Goal: Task Accomplishment & Management: Manage account settings

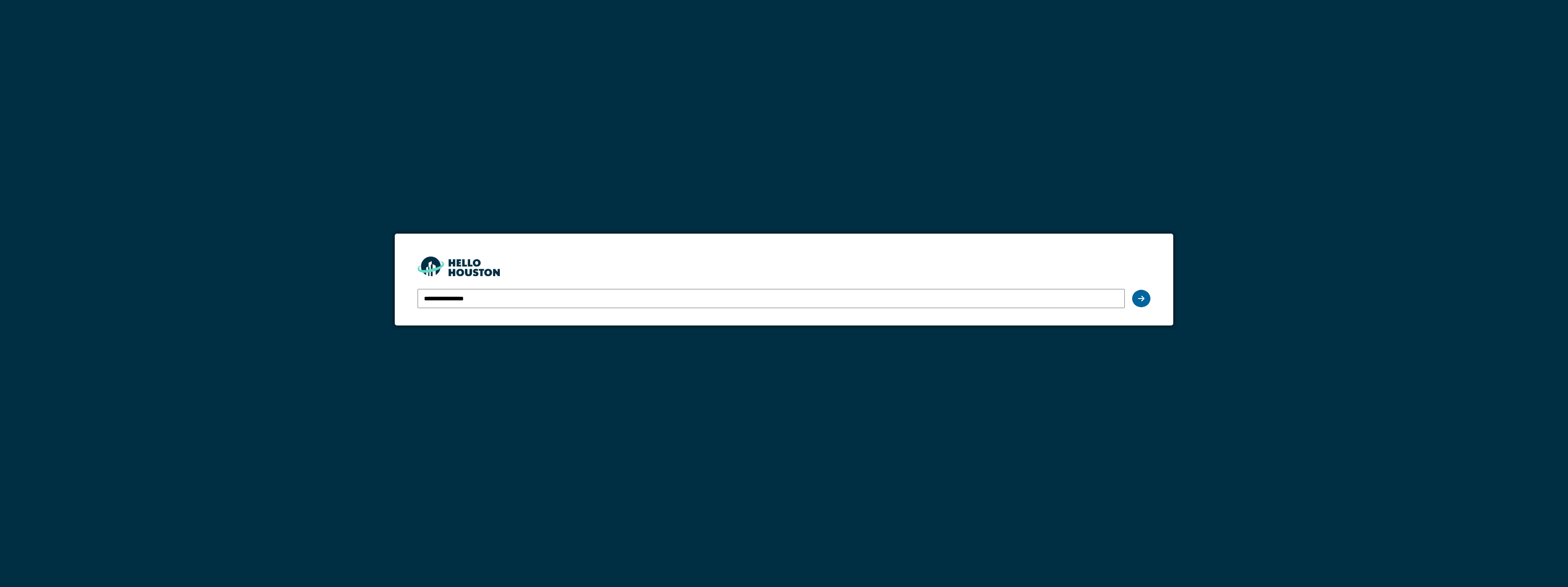
click at [1148, 297] on div at bounding box center [1141, 298] width 18 height 18
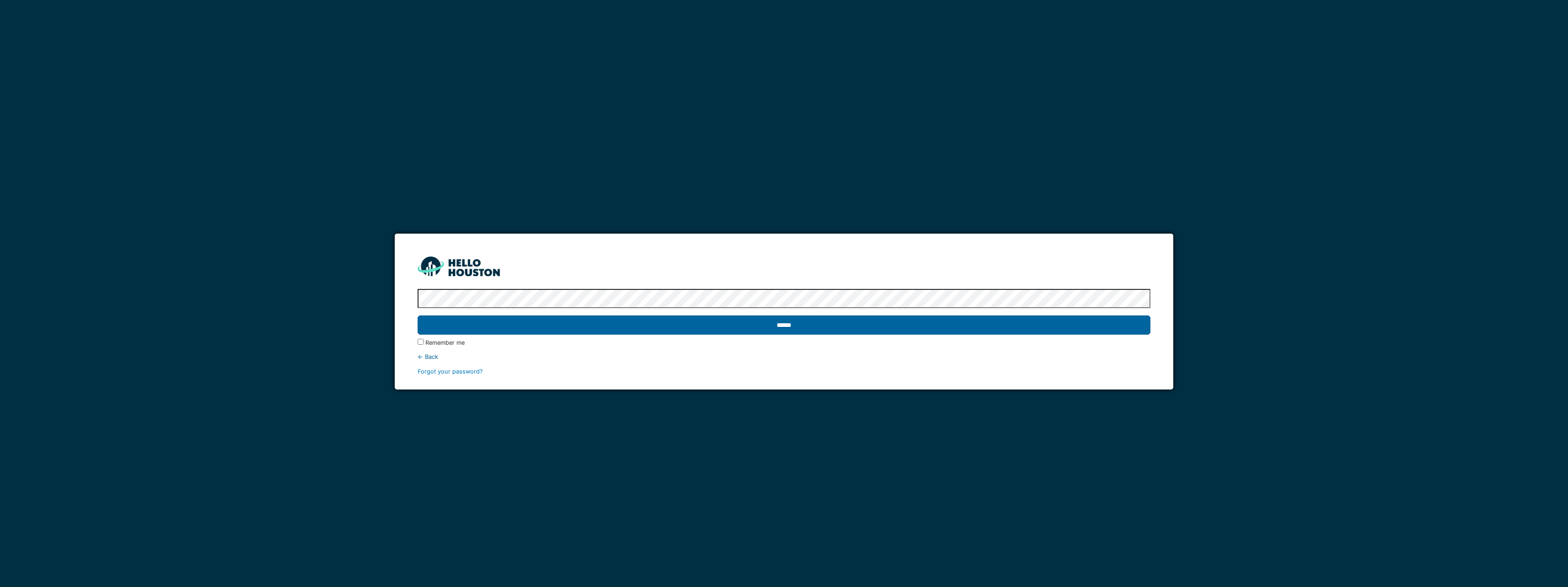
click at [833, 322] on input "******" at bounding box center [783, 325] width 732 height 19
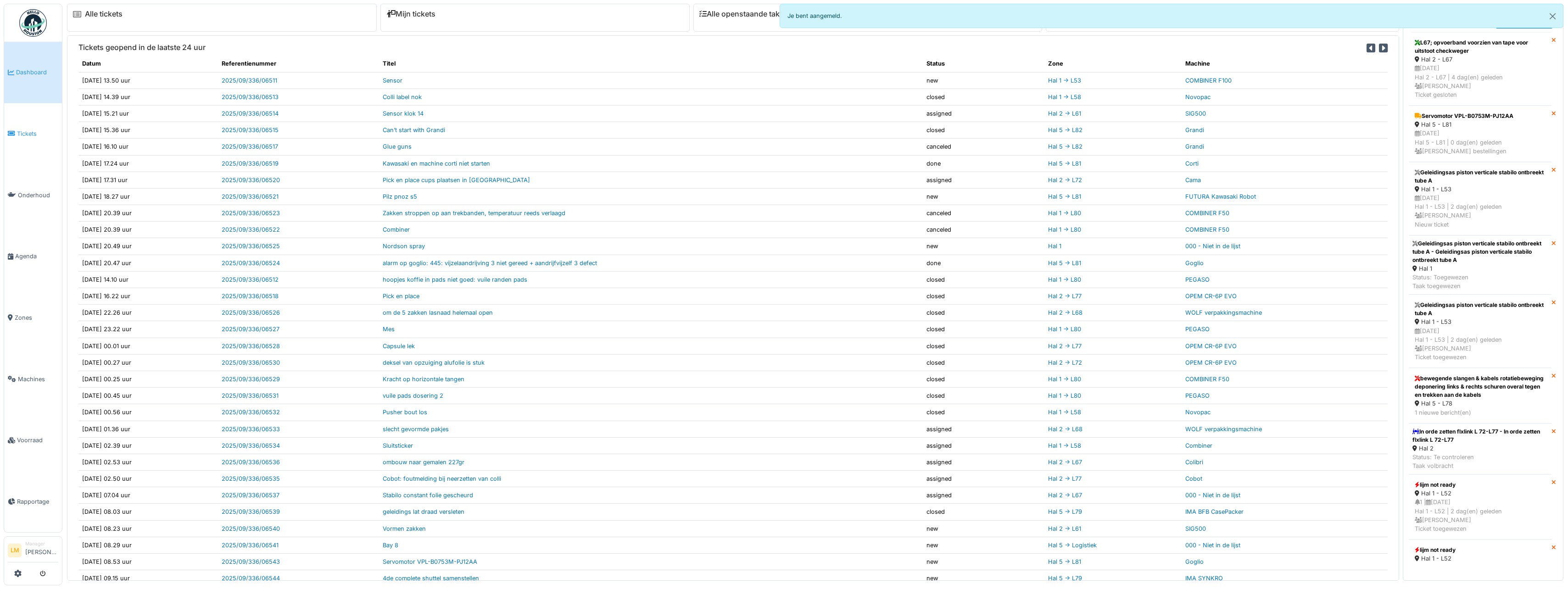
drag, startPoint x: 0, startPoint y: 0, endPoint x: 24, endPoint y: 117, distance: 119.4
click at [24, 117] on link "Tickets" at bounding box center [33, 134] width 58 height 62
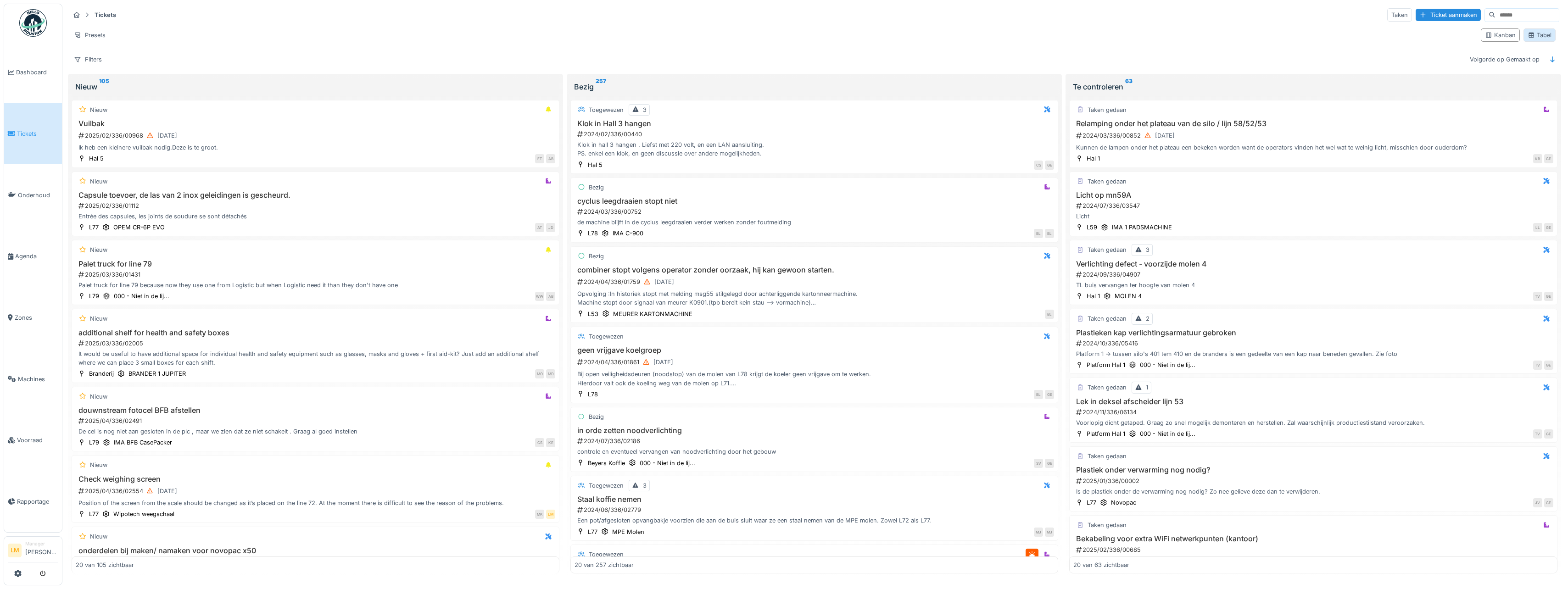
click at [1528, 38] on div "Tabel" at bounding box center [1539, 35] width 24 height 9
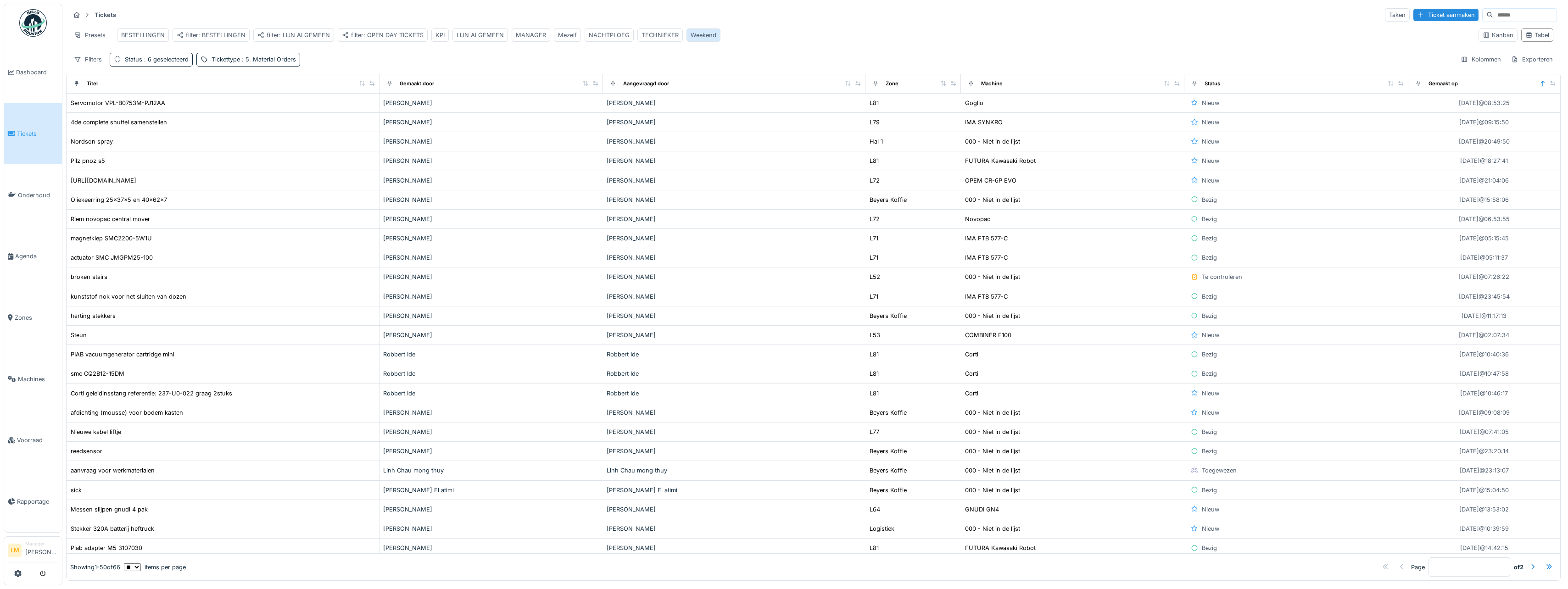
click at [709, 34] on div "Weekend" at bounding box center [704, 35] width 26 height 9
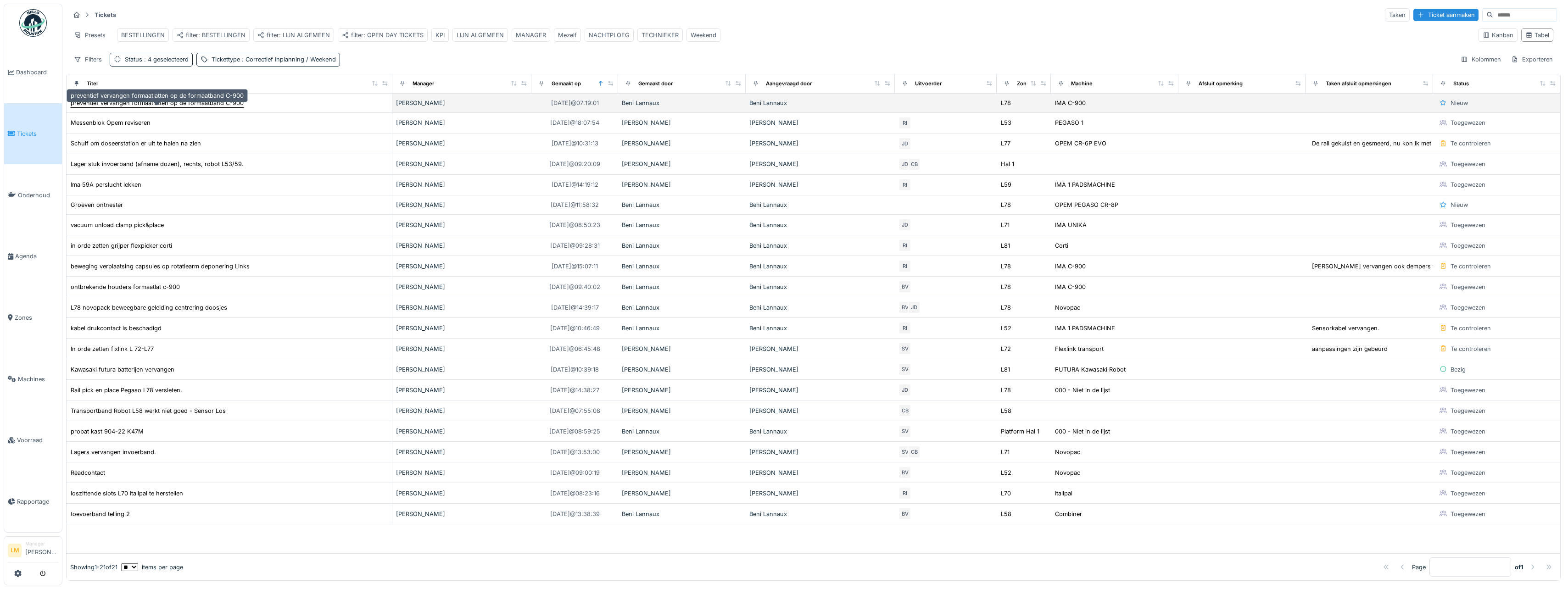
click at [198, 106] on div "preventief vervangen formaatlatten op de formaatband C-900" at bounding box center [157, 103] width 173 height 9
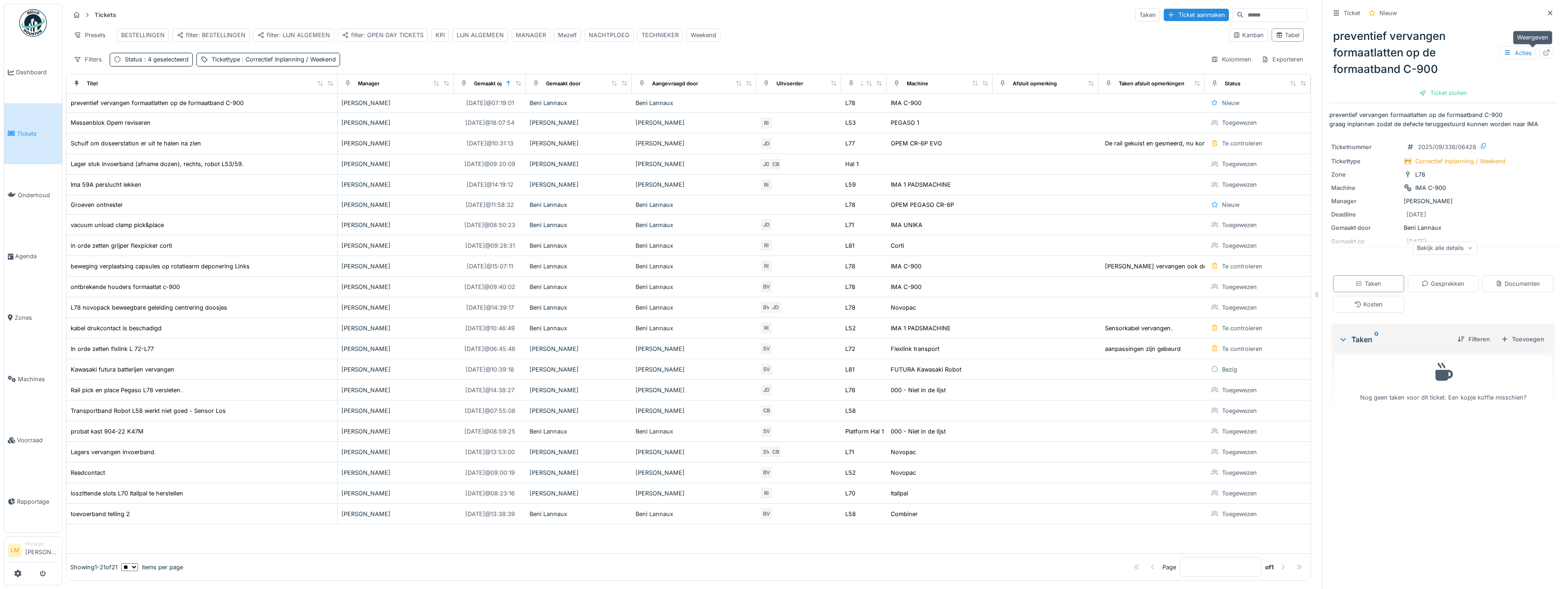
click at [1542, 53] on icon at bounding box center [1546, 53] width 7 height 6
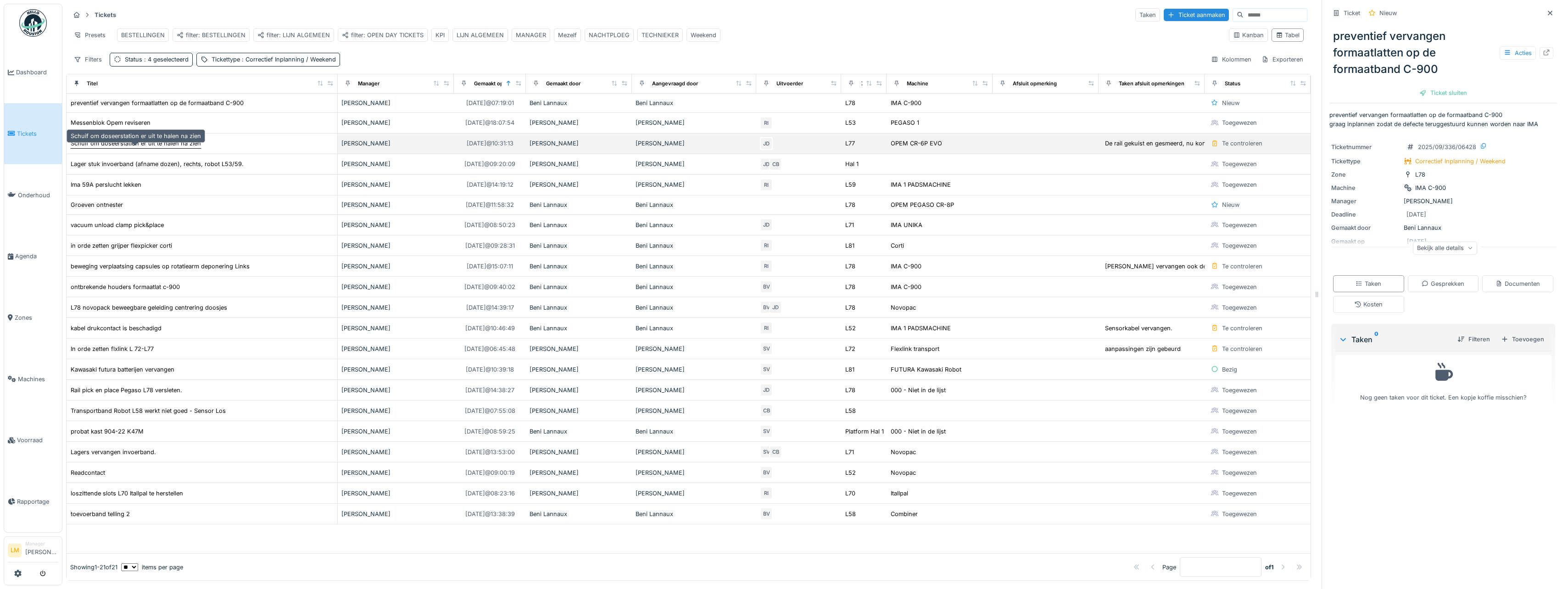
click at [147, 148] on div "Schuif om doseerstation er uit te halen na zien" at bounding box center [136, 143] width 130 height 9
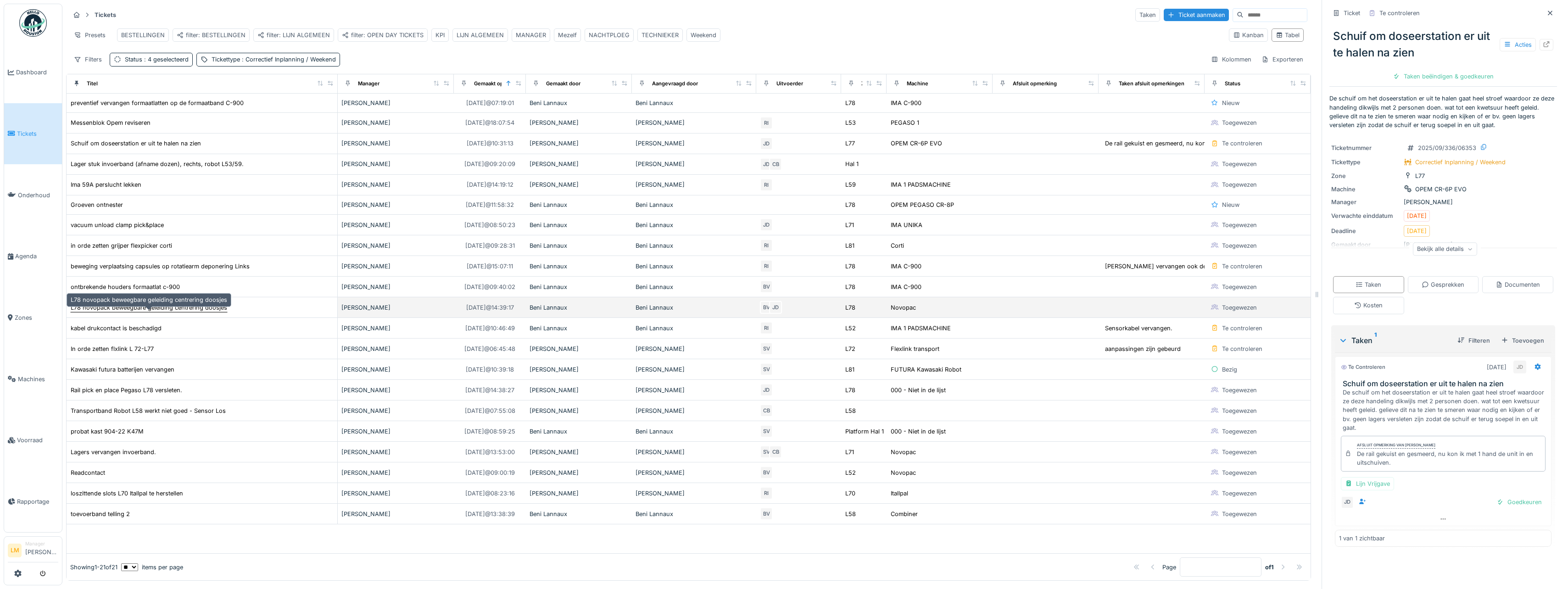
click at [125, 312] on div "L78 novopack beweegbare geleiding centrering doosjes" at bounding box center [149, 307] width 156 height 9
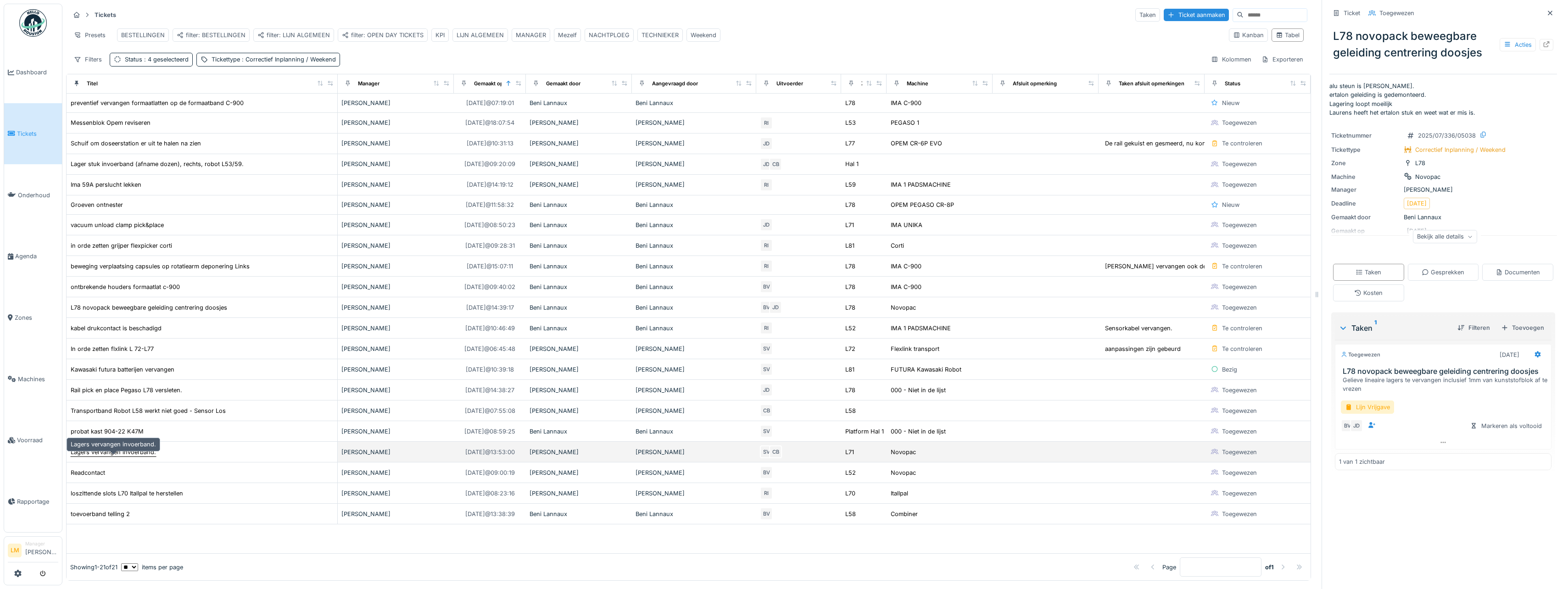
click at [100, 456] on div "Lagers vervangen invoerband." at bounding box center [114, 452] width 86 height 9
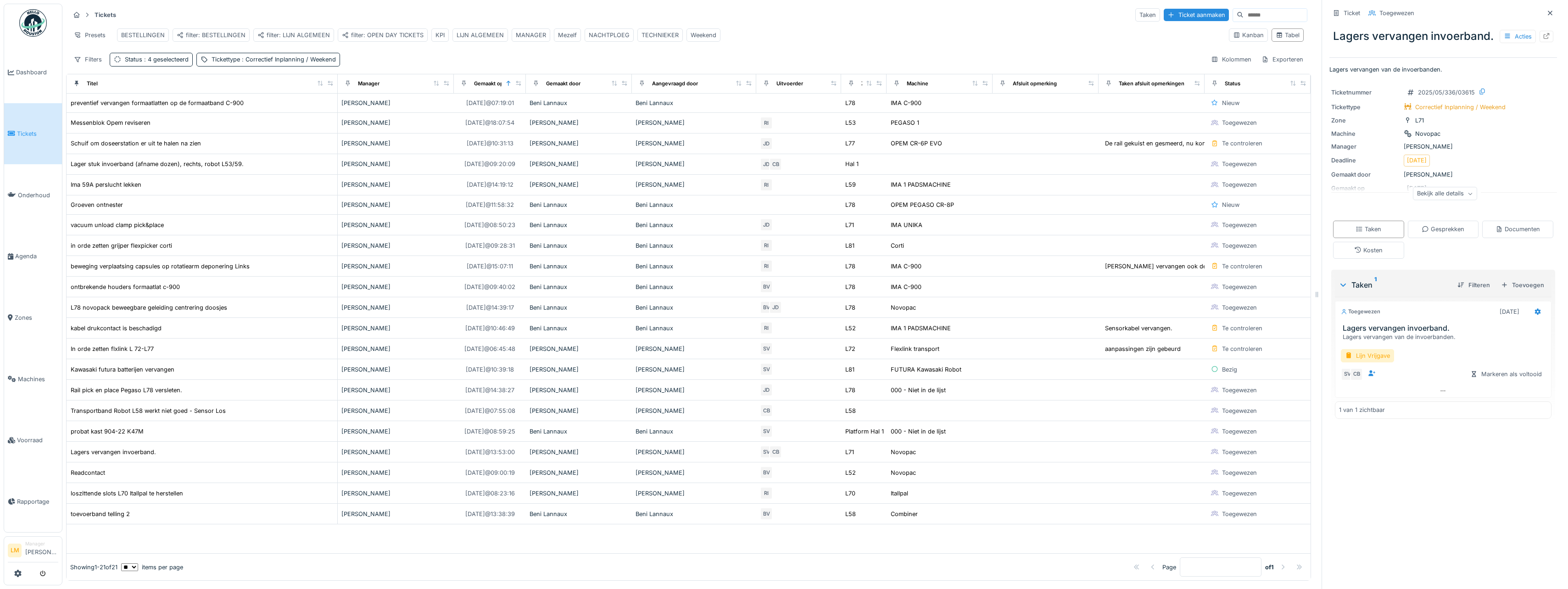
click at [1463, 200] on div "Bekijk alle details" at bounding box center [1445, 194] width 64 height 13
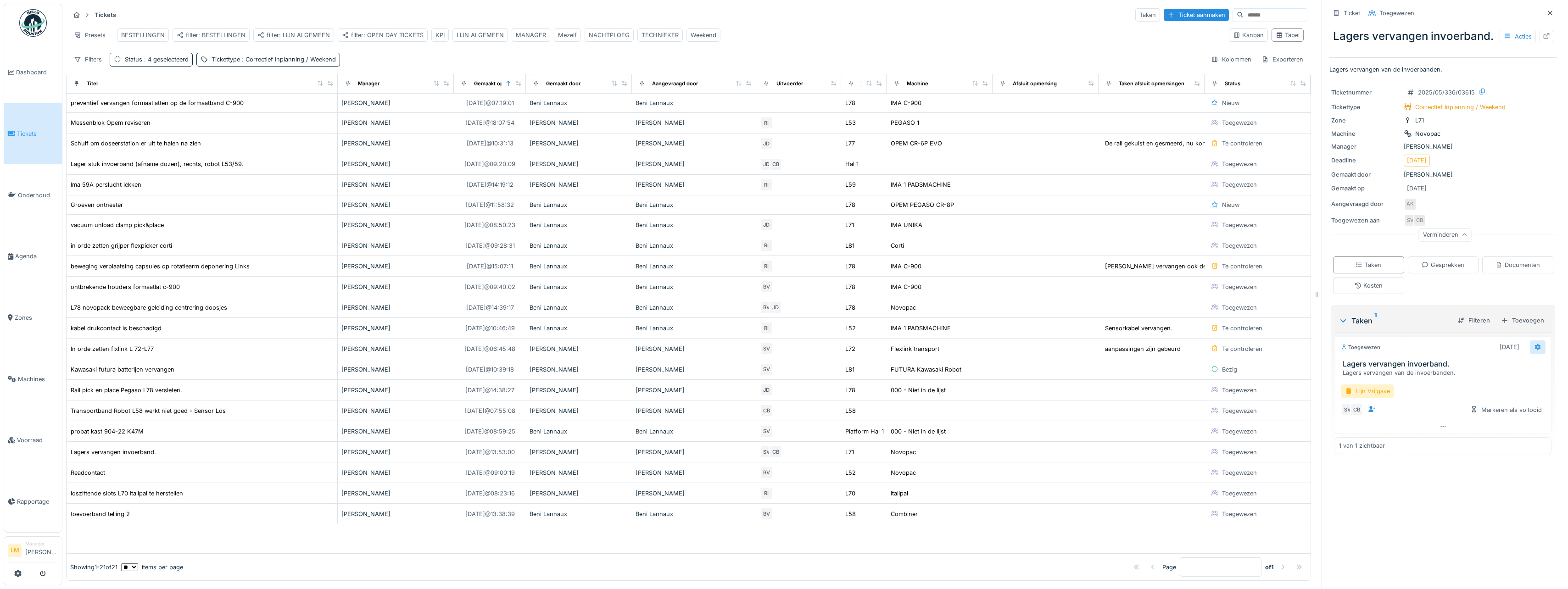
drag, startPoint x: 1528, startPoint y: 363, endPoint x: 1522, endPoint y: 365, distance: 6.3
click at [1529, 354] on div at bounding box center [1537, 347] width 16 height 13
click at [1471, 461] on div "Verwijderen" at bounding box center [1484, 460] width 76 height 14
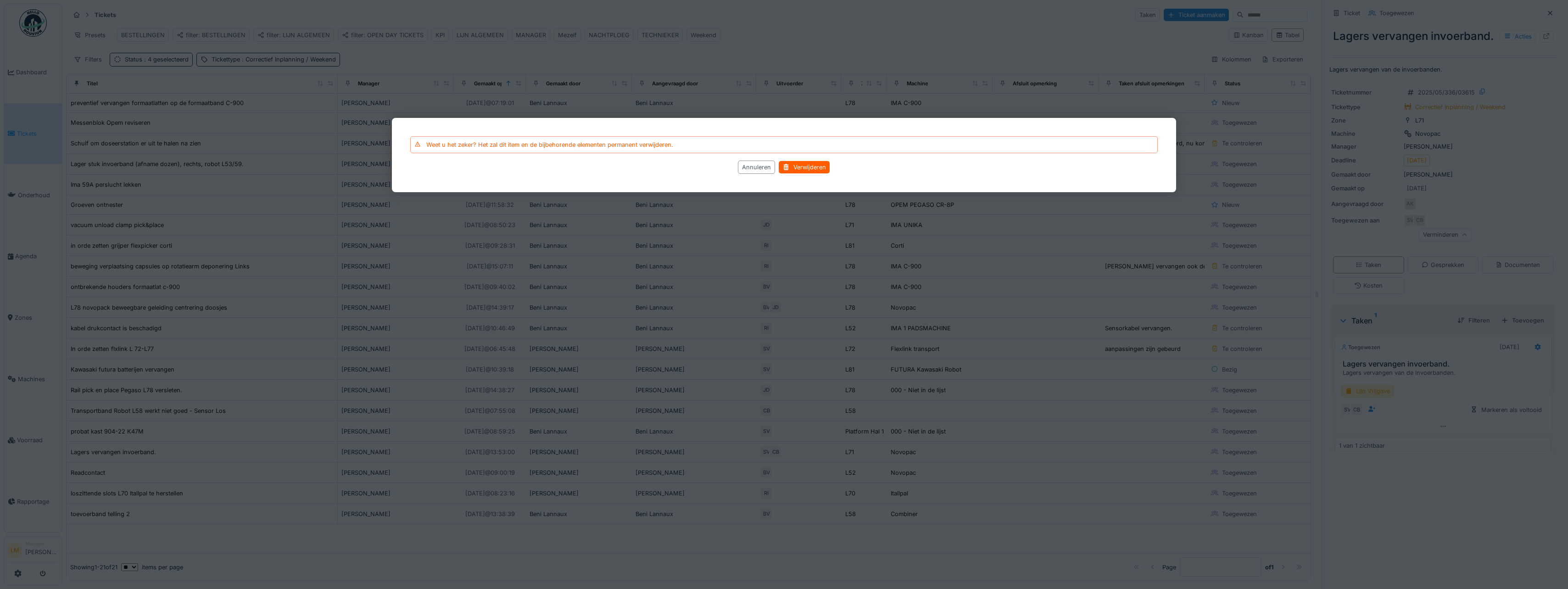
click at [804, 150] on div "Weet u het zeker? Het zal dit item en de bijbehorende elementen permanent verwi…" at bounding box center [784, 145] width 748 height 17
click at [805, 164] on div "Verwijderen" at bounding box center [804, 167] width 51 height 12
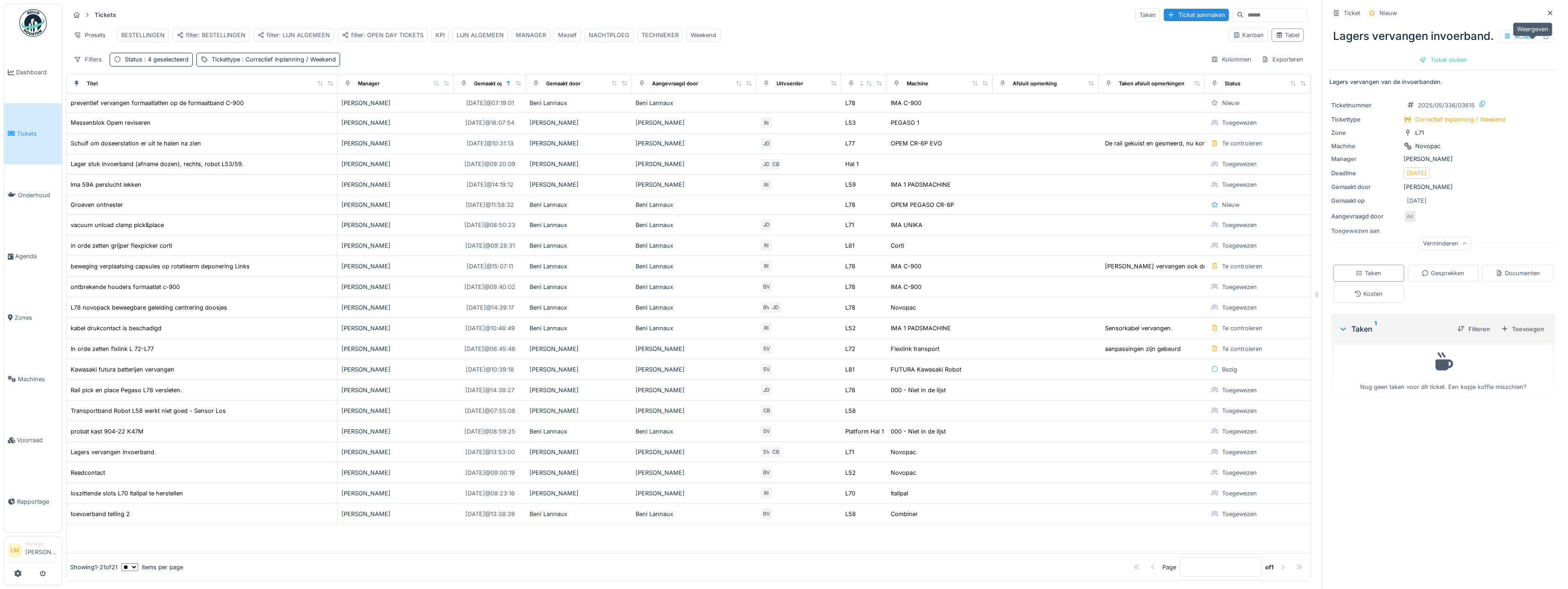
click at [1539, 42] on div at bounding box center [1546, 36] width 14 height 12
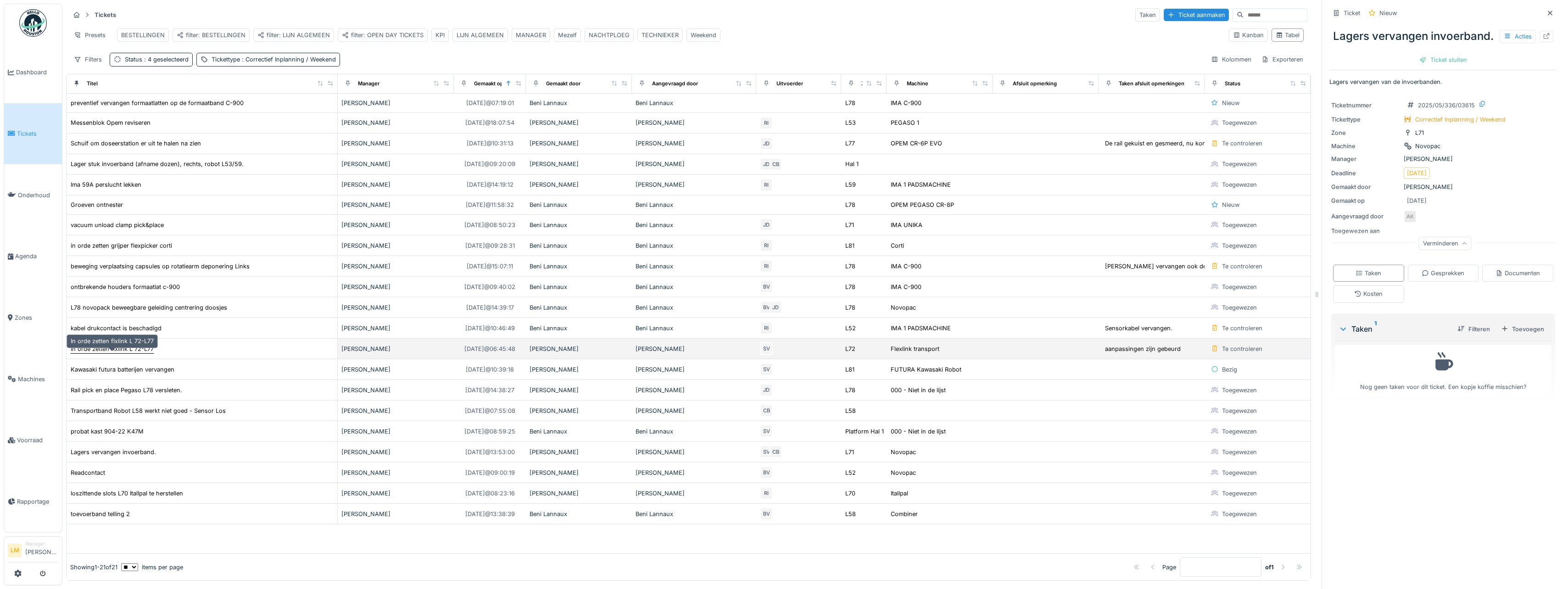
click at [93, 353] on div "In orde zetten flxlink L 72-L77" at bounding box center [112, 349] width 83 height 9
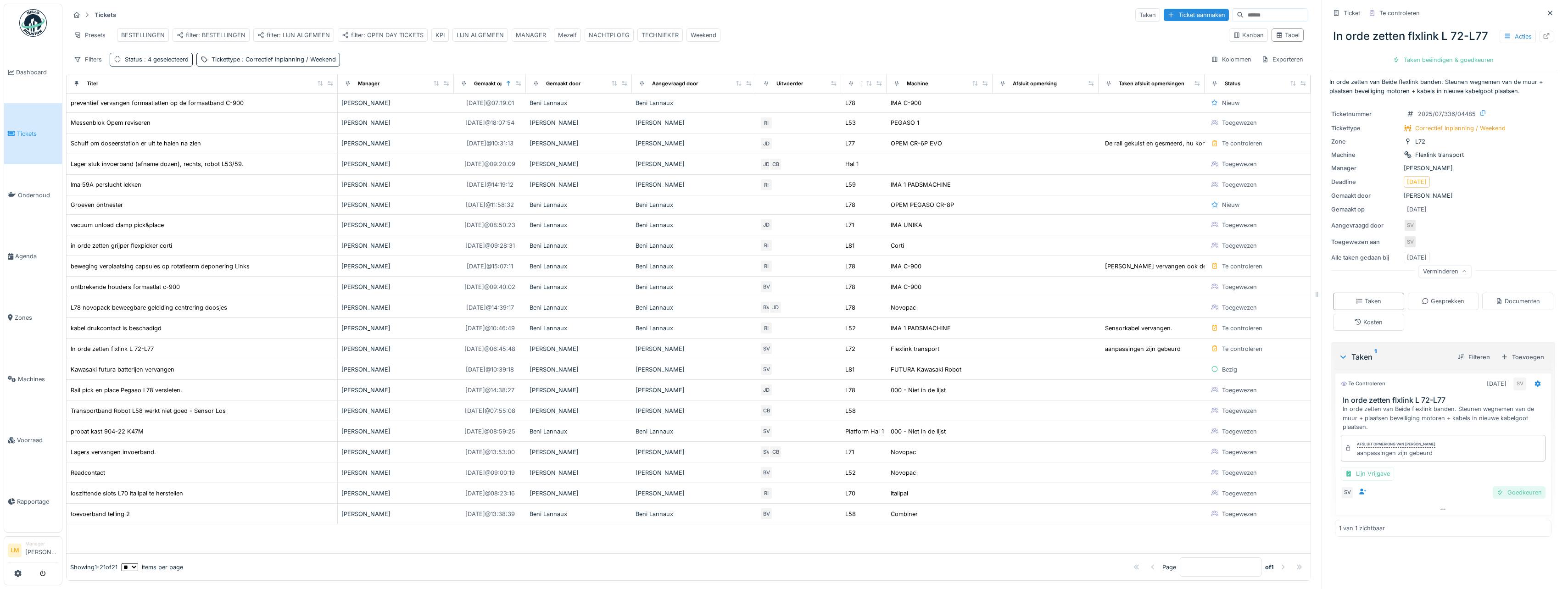
click at [1496, 492] on div at bounding box center [1500, 492] width 7 height 9
click at [1434, 65] on div "Ticket sluiten" at bounding box center [1443, 60] width 55 height 12
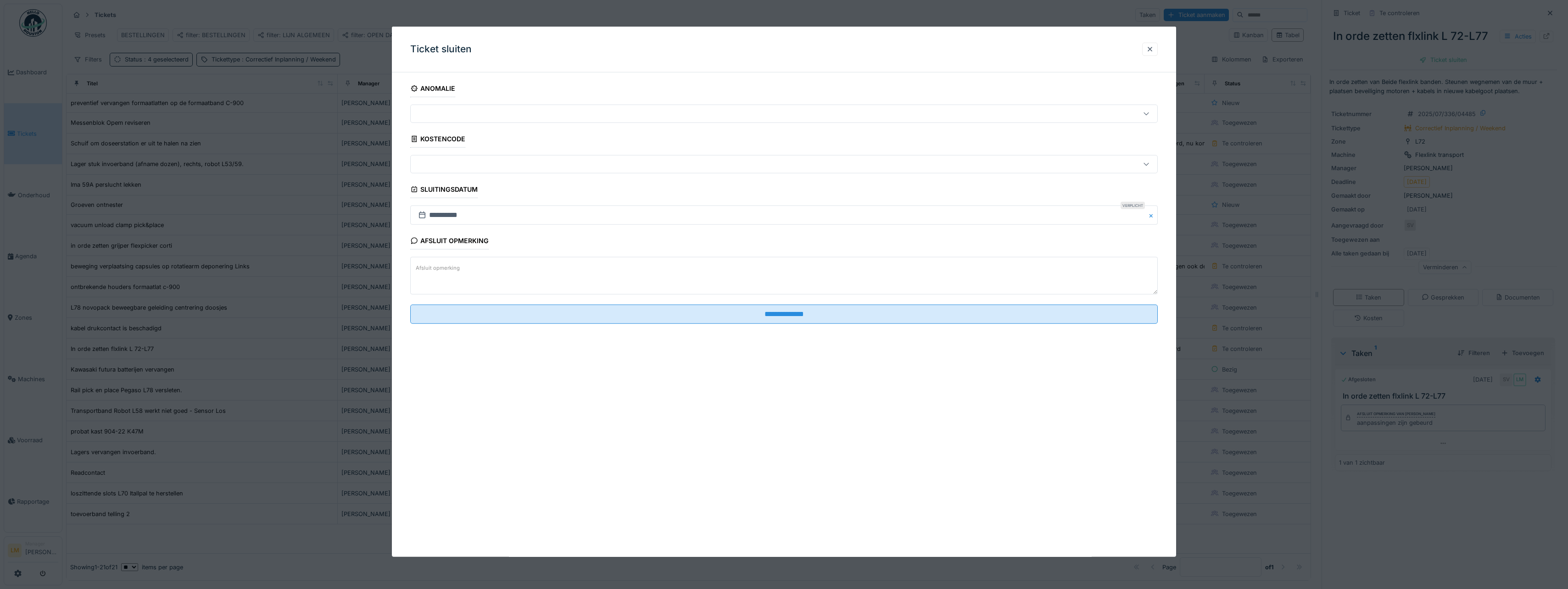
click at [709, 268] on textarea "Afsluit opmerking" at bounding box center [784, 276] width 748 height 38
click at [706, 266] on textarea "Afsluit opmerking" at bounding box center [784, 276] width 748 height 38
click at [705, 265] on textarea "Afsluit opmerking" at bounding box center [784, 276] width 748 height 38
type textarea "*"
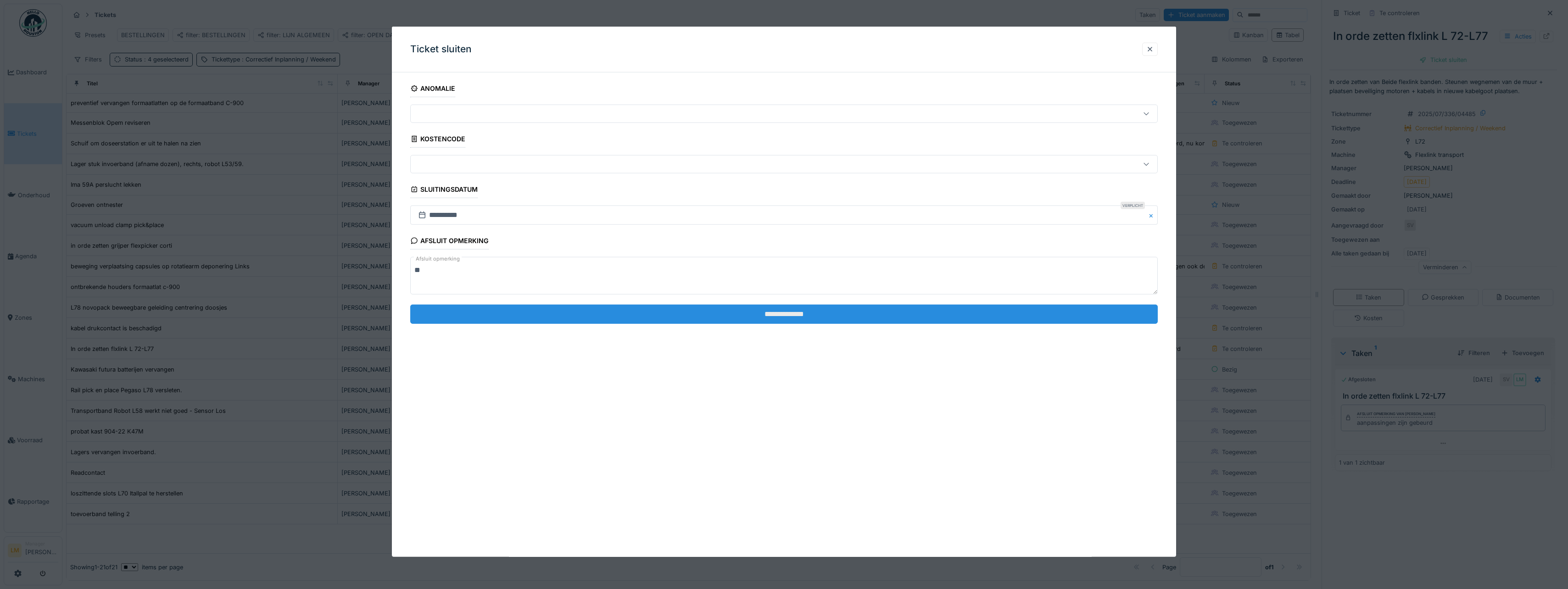
type textarea "**"
click at [746, 313] on input "**********" at bounding box center [784, 314] width 748 height 20
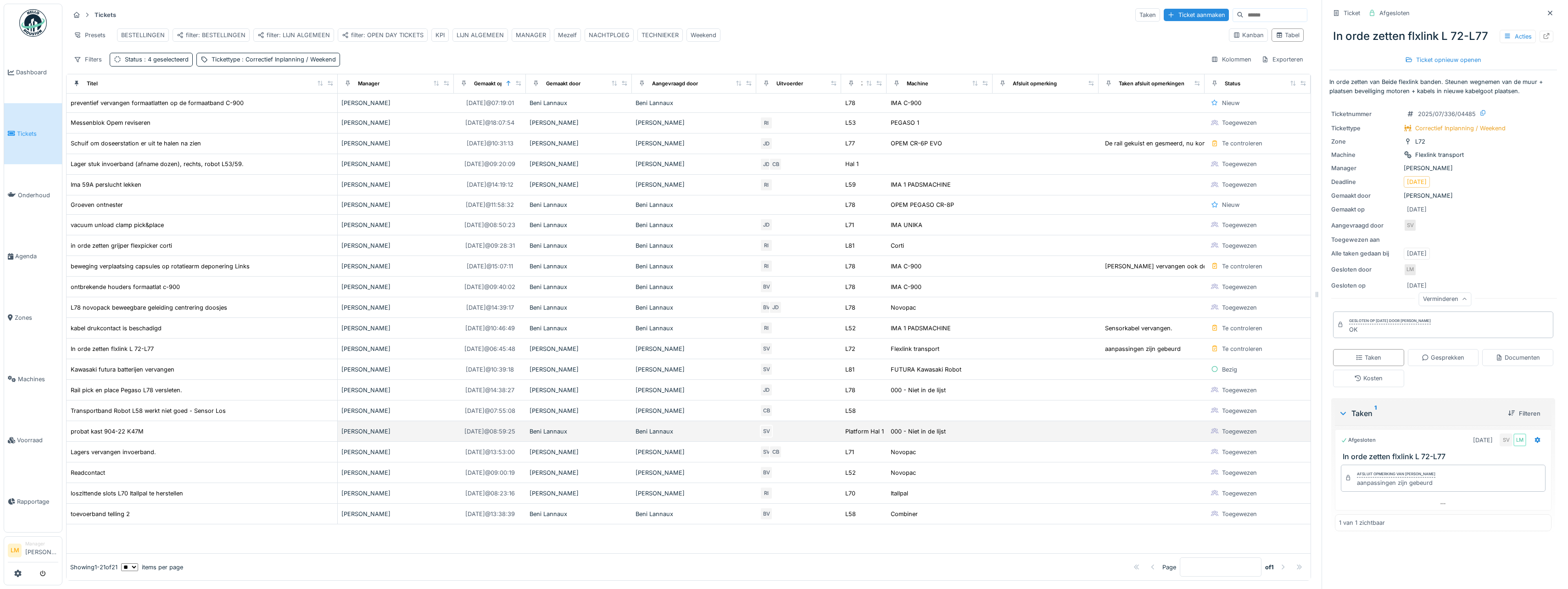
scroll to position [7, 0]
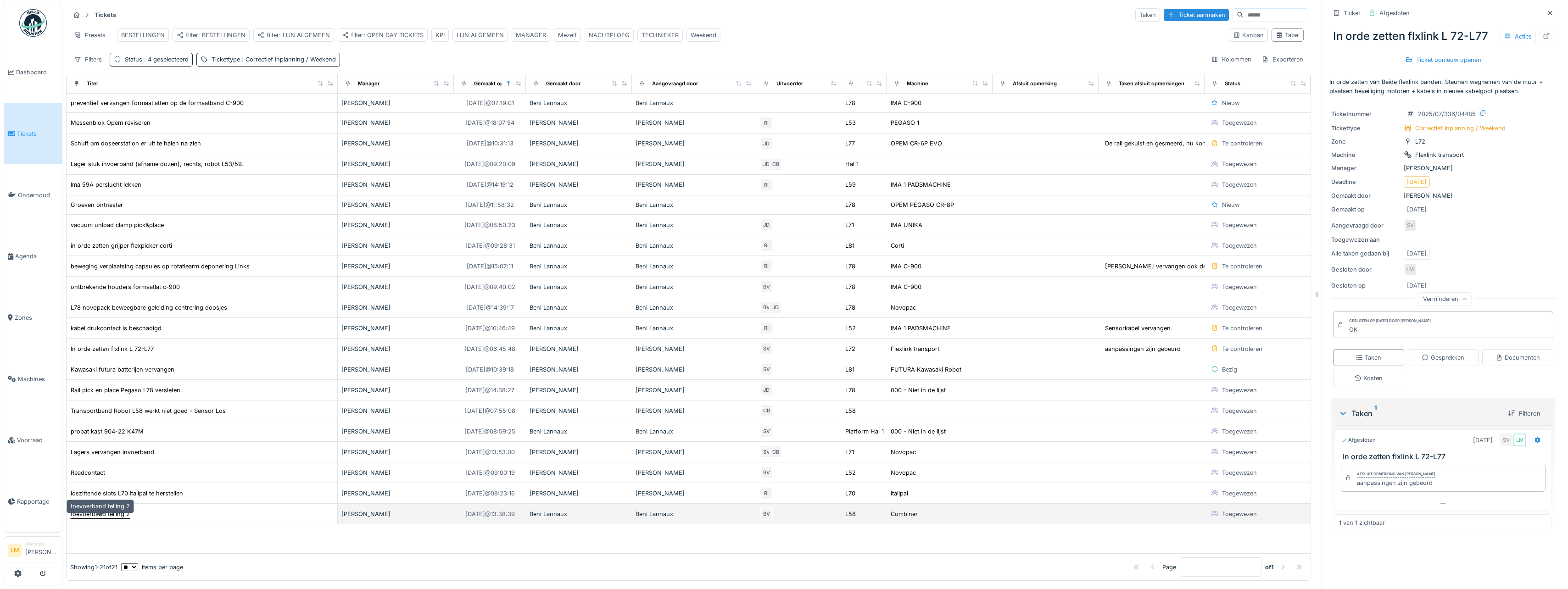
click at [87, 511] on div "toevoerband telling 2" at bounding box center [100, 514] width 59 height 9
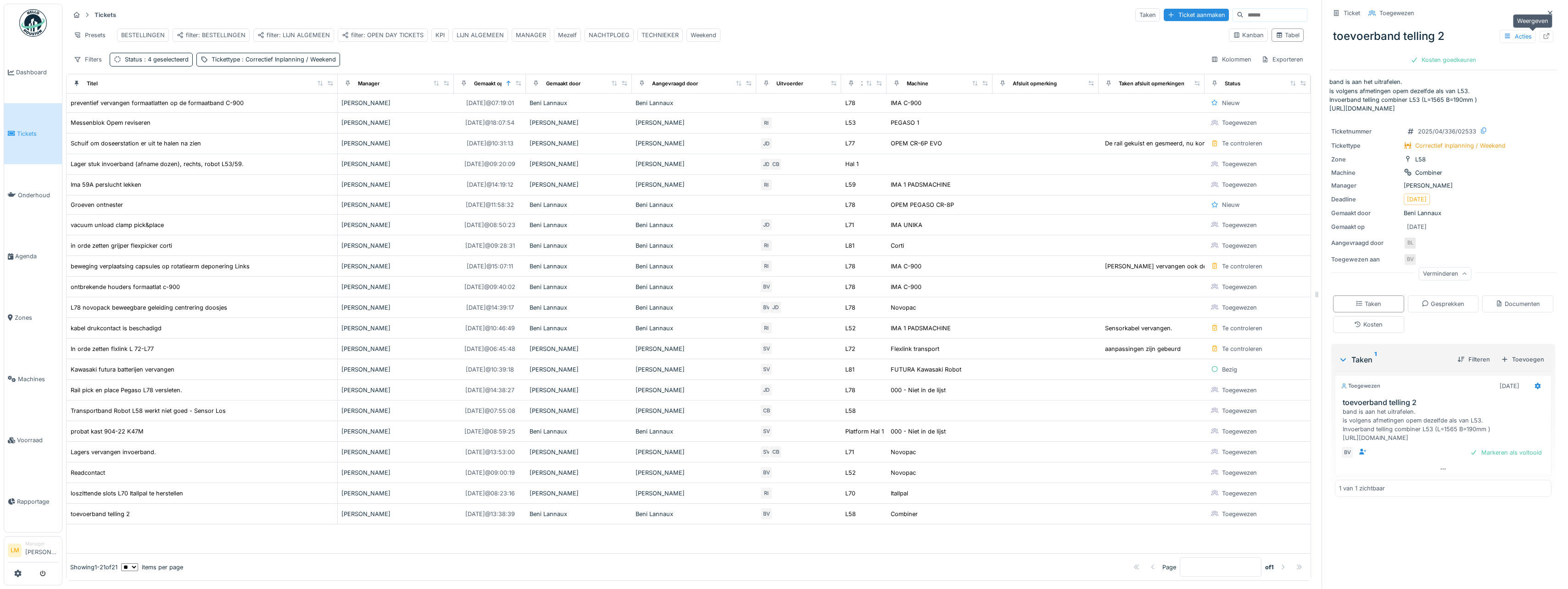
click at [1544, 33] on icon at bounding box center [1547, 36] width 6 height 6
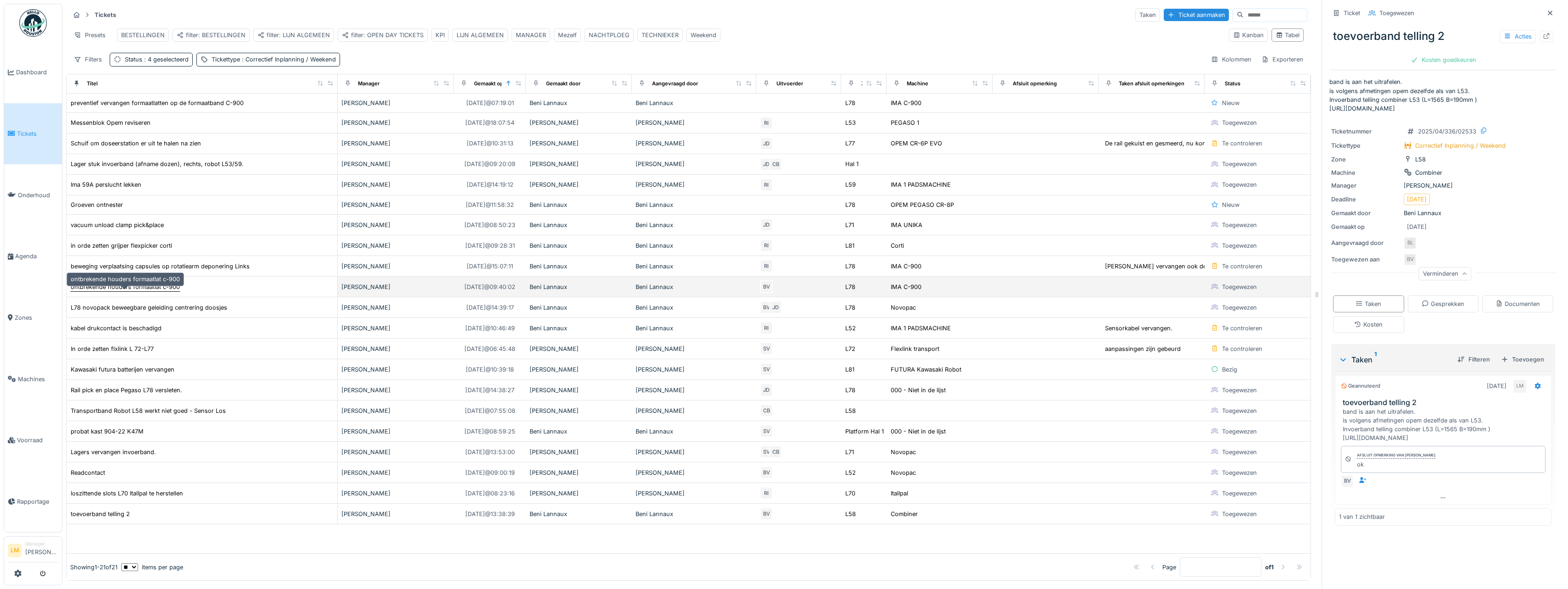
click at [147, 291] on div "ontbrekende houders formaatlat c-900" at bounding box center [125, 287] width 109 height 9
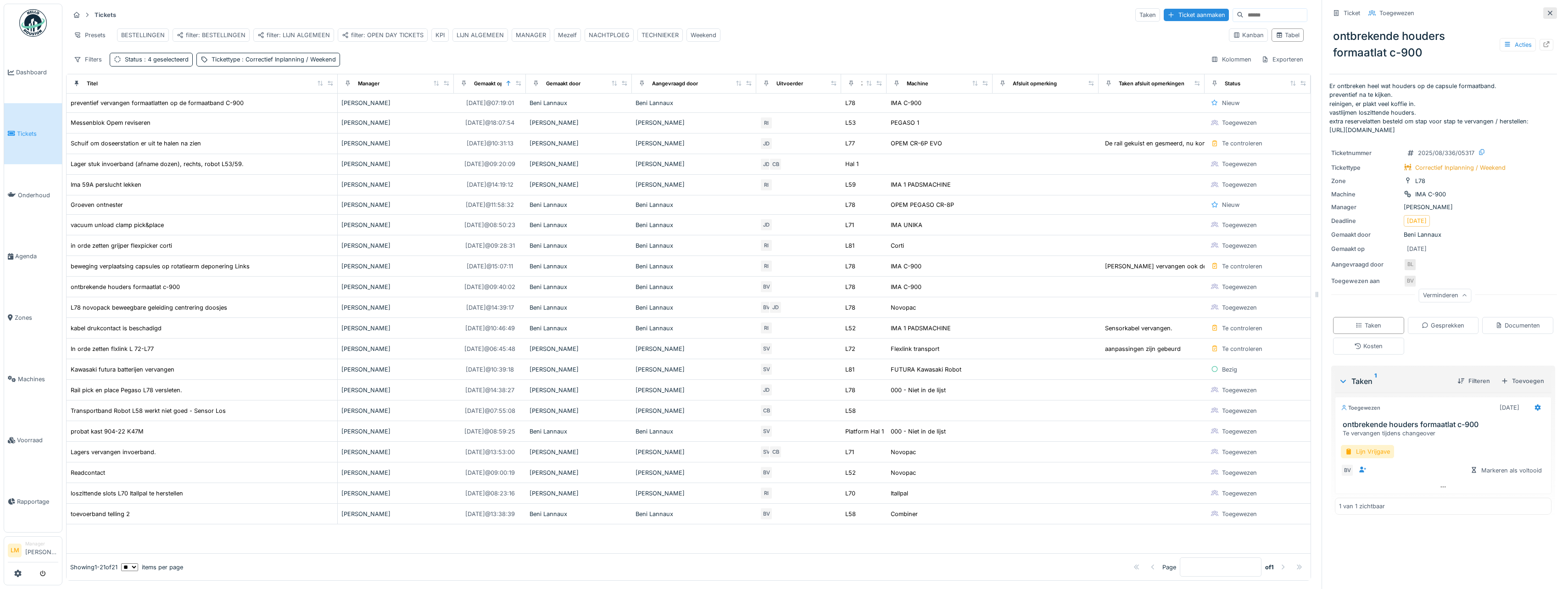
click at [1543, 7] on div at bounding box center [1550, 13] width 14 height 12
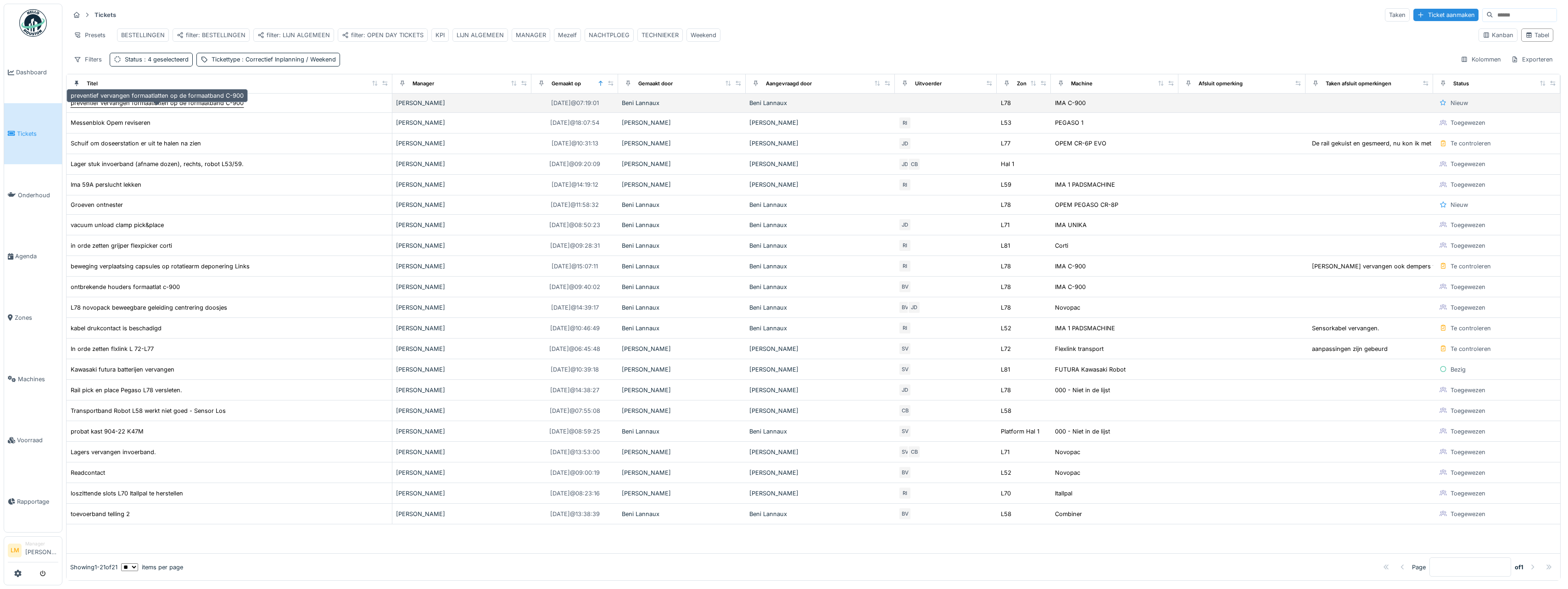
click at [141, 108] on div "preventief vervangen formaatlatten op de formaatband C-900" at bounding box center [157, 103] width 173 height 9
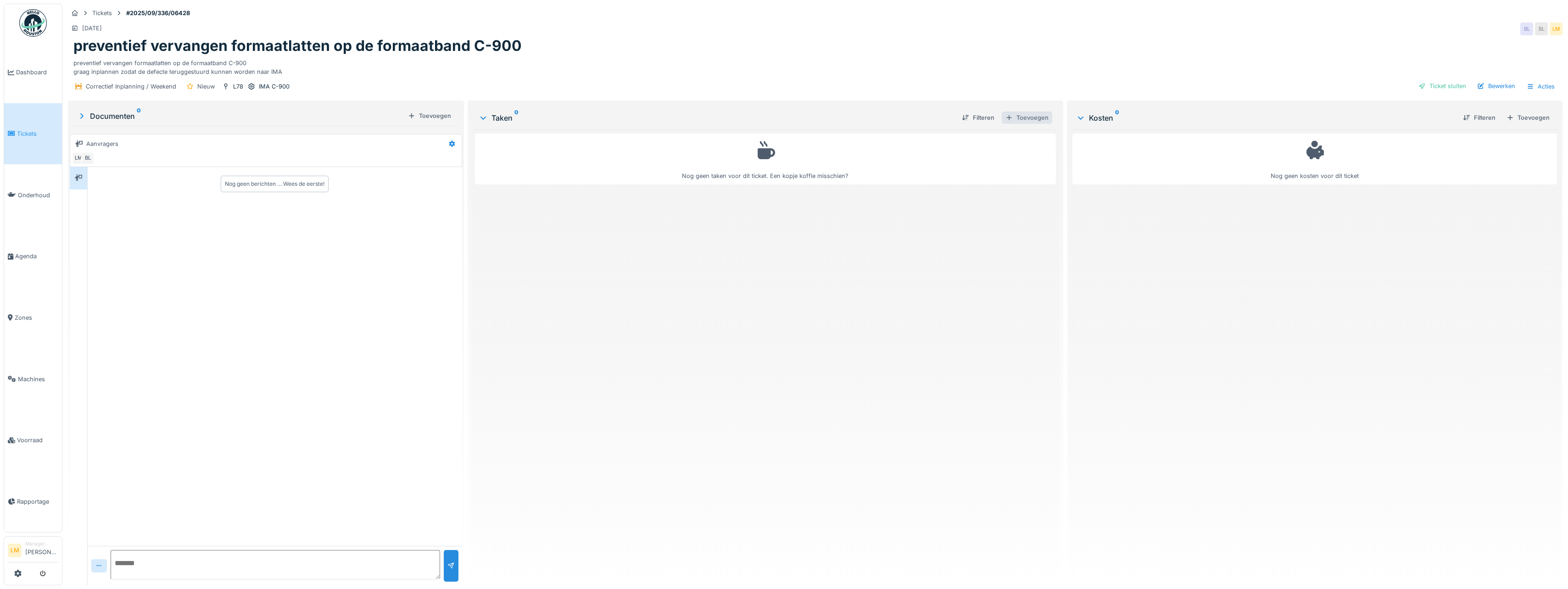
click at [1020, 121] on div "Toevoegen" at bounding box center [1027, 117] width 51 height 12
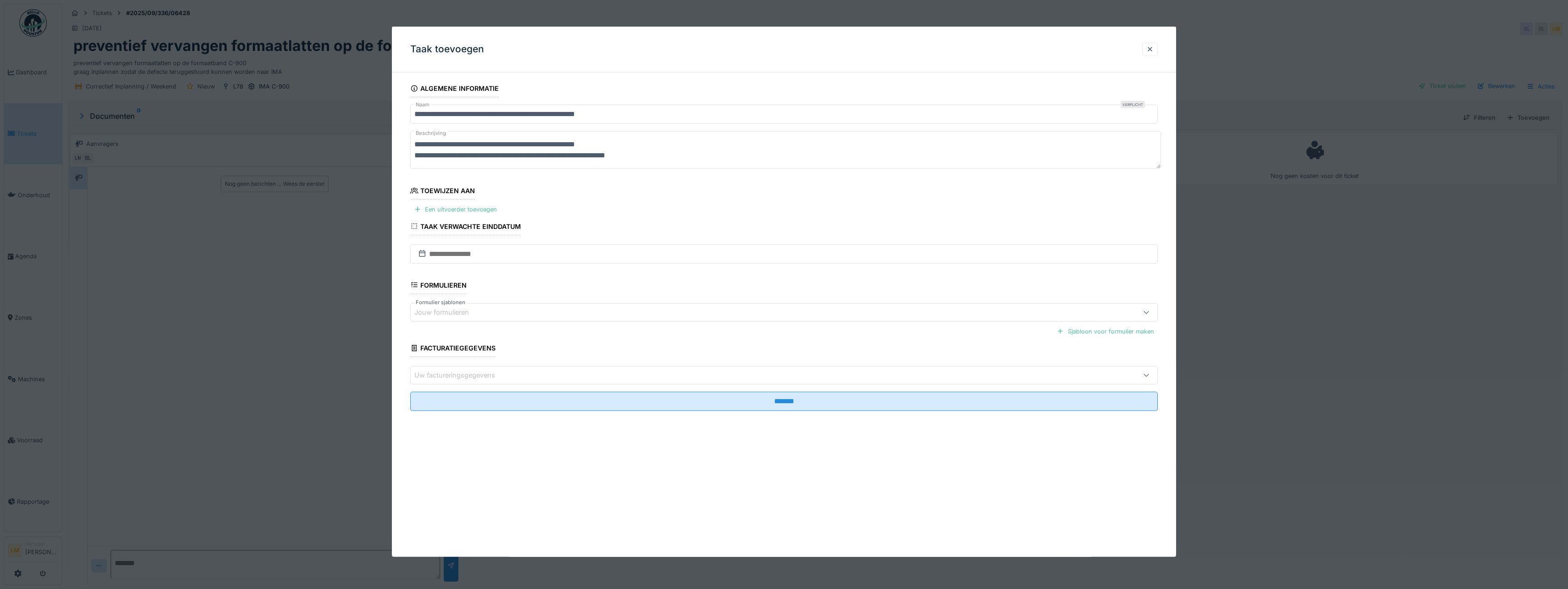
click at [488, 216] on fieldset "**********" at bounding box center [784, 249] width 748 height 338
click at [490, 214] on div "Een uitvoerder toevoegen" at bounding box center [455, 210] width 90 height 12
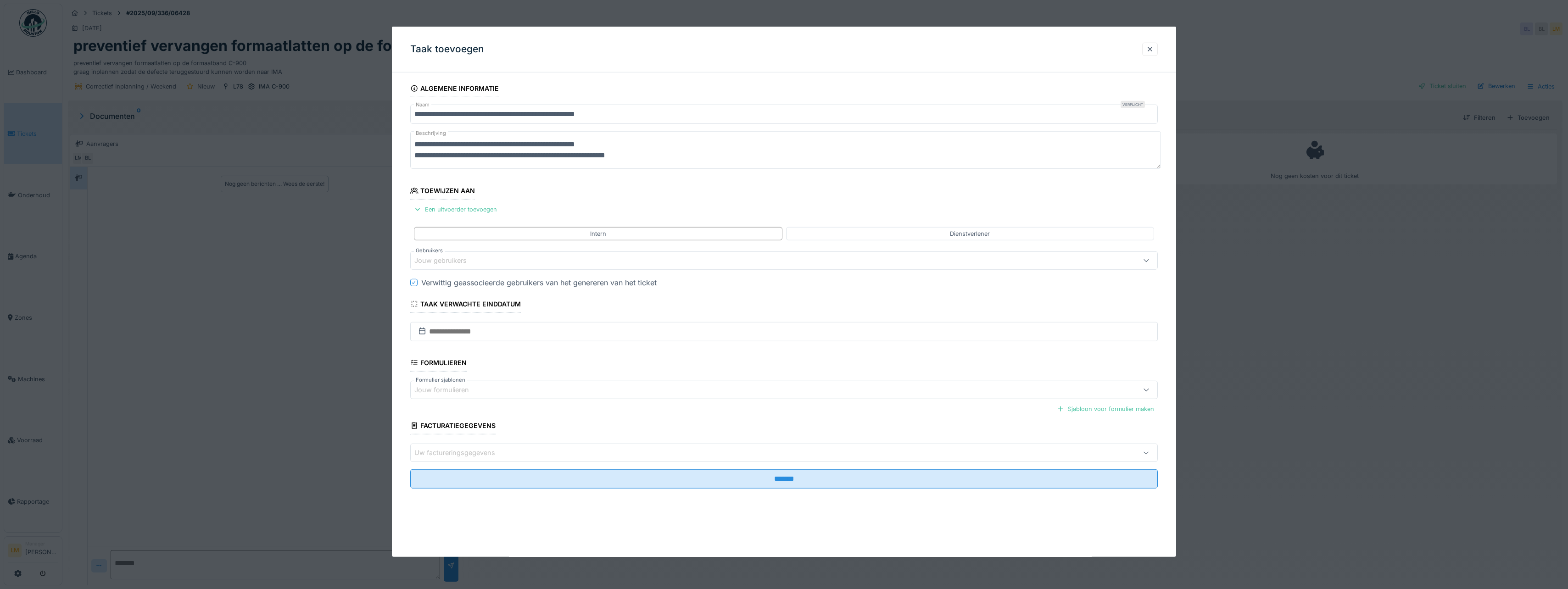
click at [491, 257] on div "Jouw gebruikers" at bounding box center [743, 260] width 658 height 10
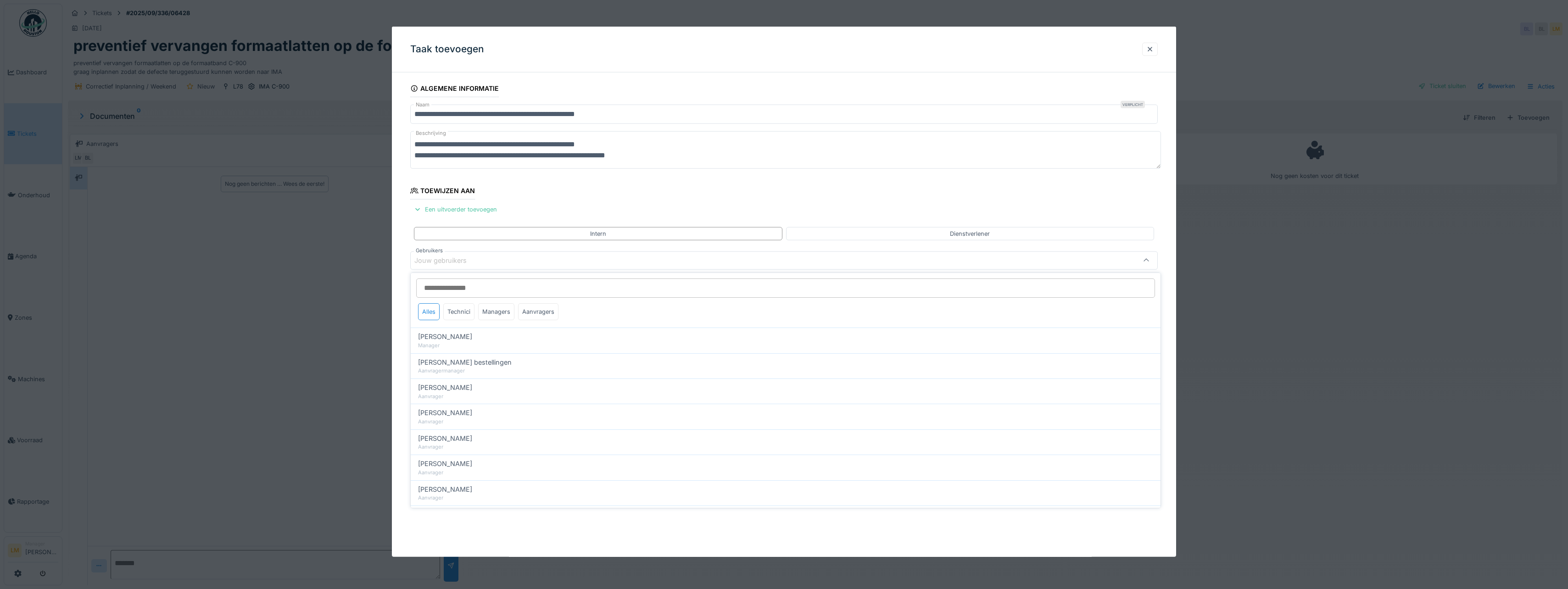
click at [461, 291] on input "Gebruikers" at bounding box center [786, 288] width 738 height 20
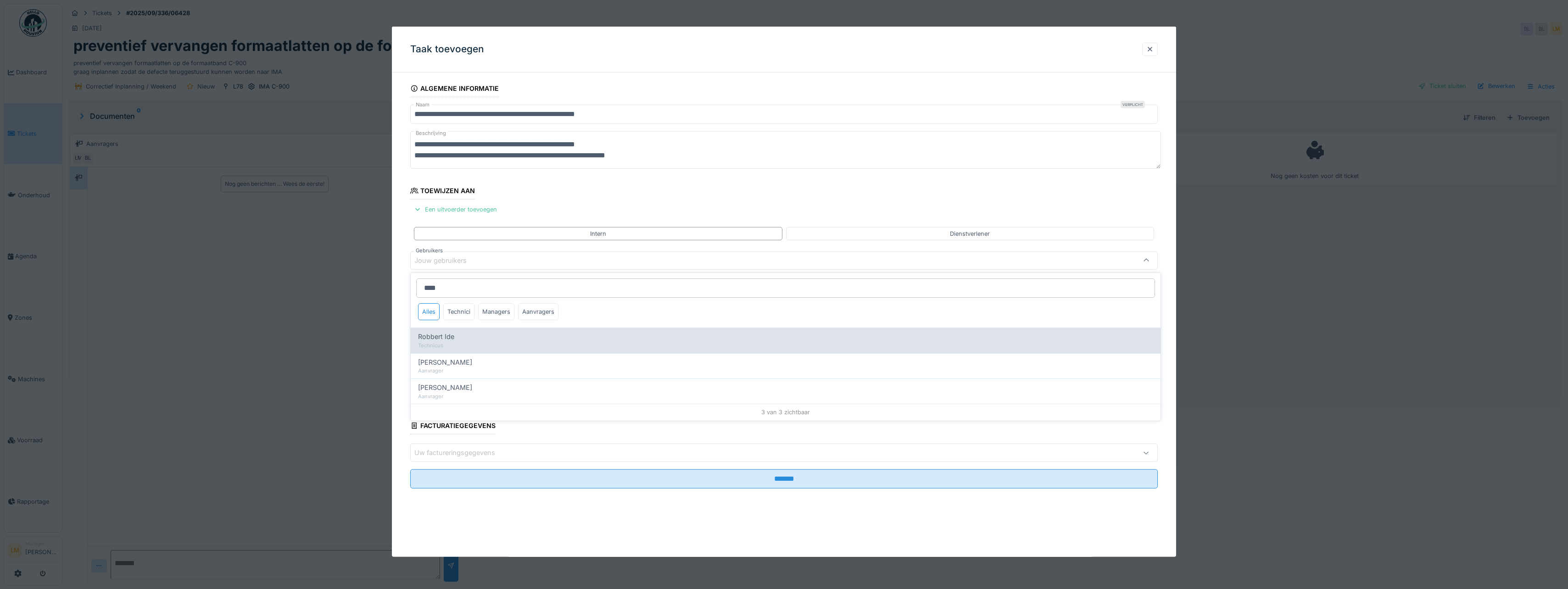
type input "****"
click at [438, 332] on span "Robbert Ide" at bounding box center [436, 337] width 36 height 10
type input "*****"
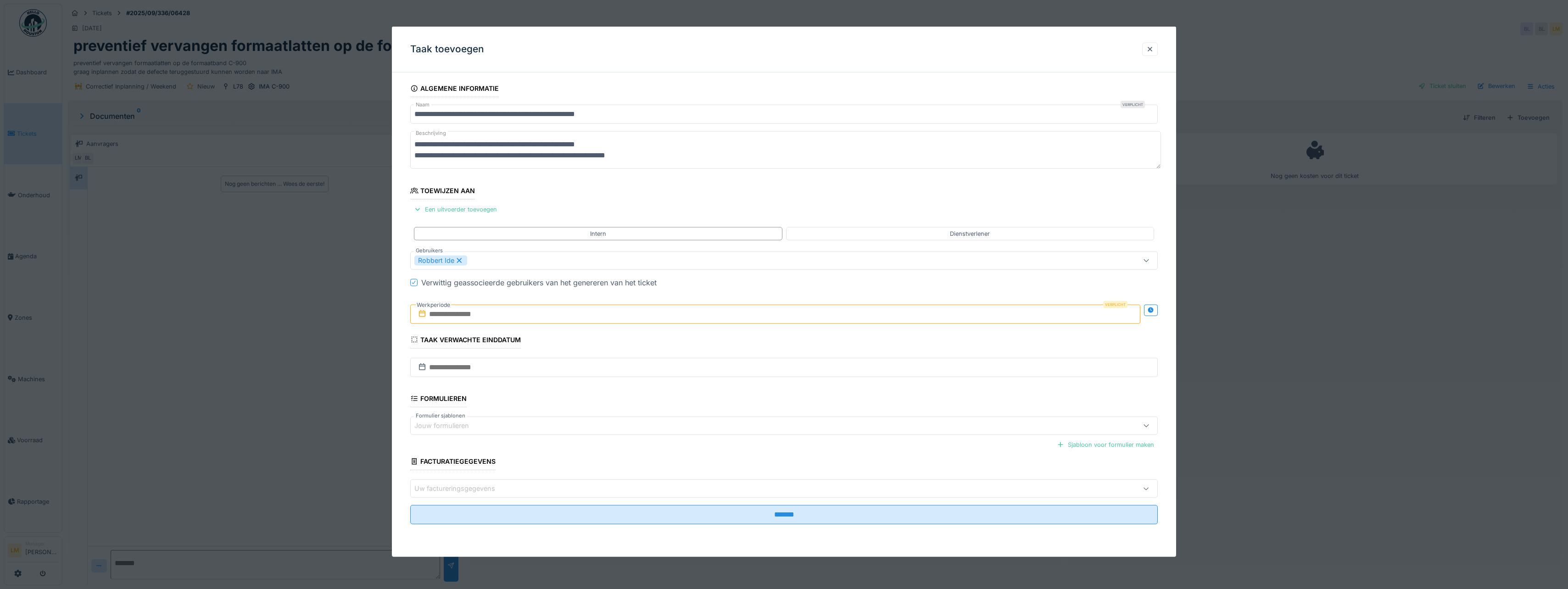
click at [516, 190] on fieldset "**********" at bounding box center [784, 305] width 748 height 452
click at [490, 314] on input "text" at bounding box center [775, 314] width 730 height 20
click at [806, 404] on div "20" at bounding box center [807, 404] width 12 height 12
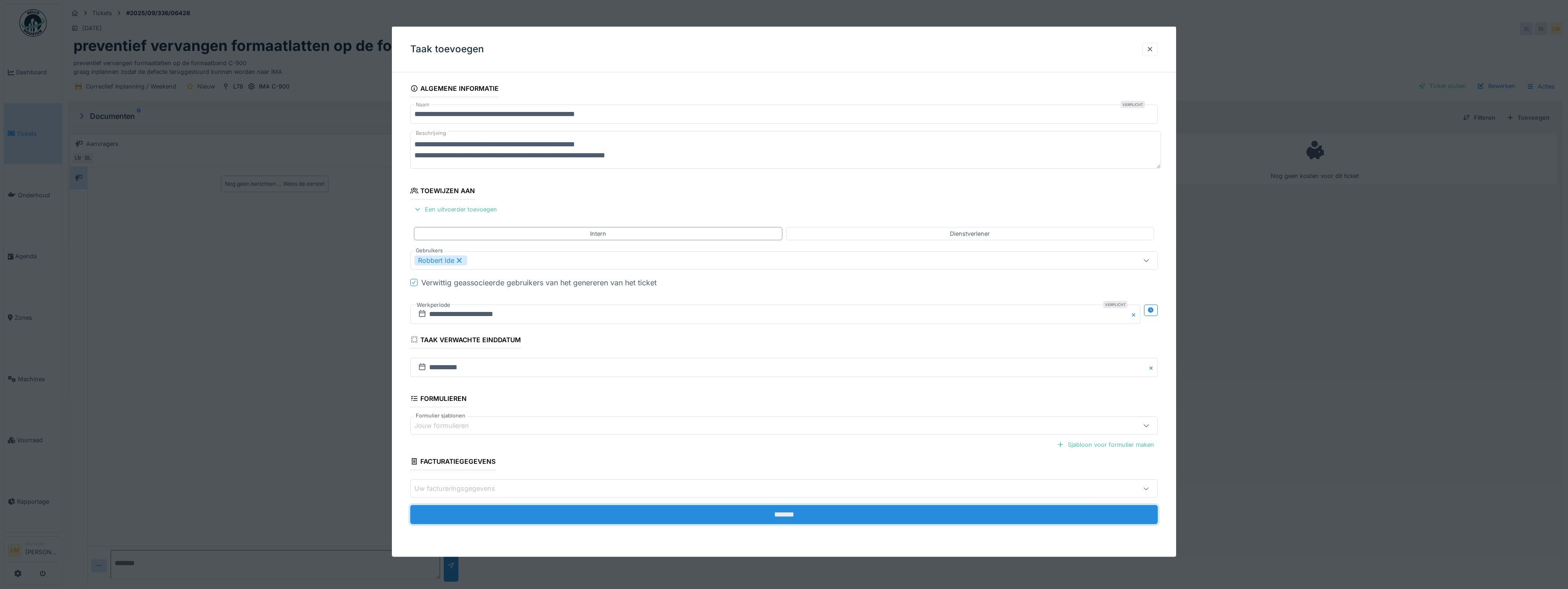
click at [603, 512] on input "*******" at bounding box center [784, 514] width 748 height 20
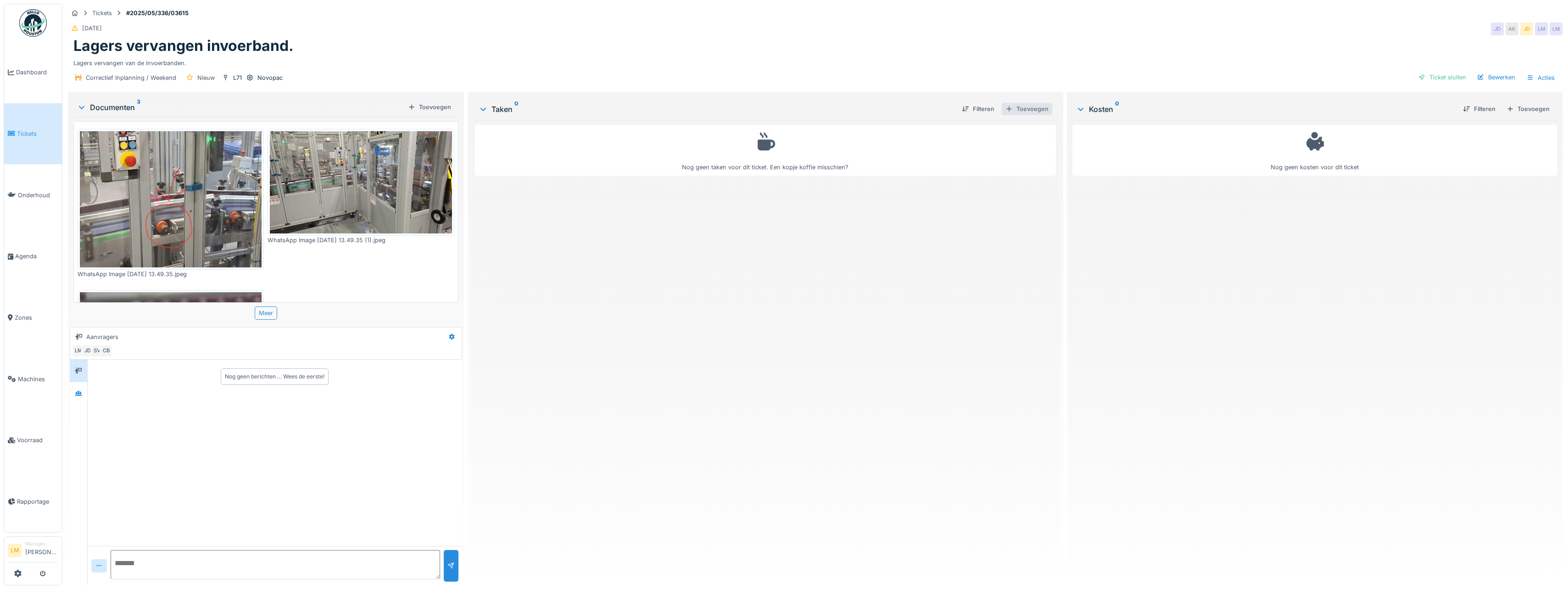
click at [1016, 111] on div "Toevoegen" at bounding box center [1027, 109] width 51 height 12
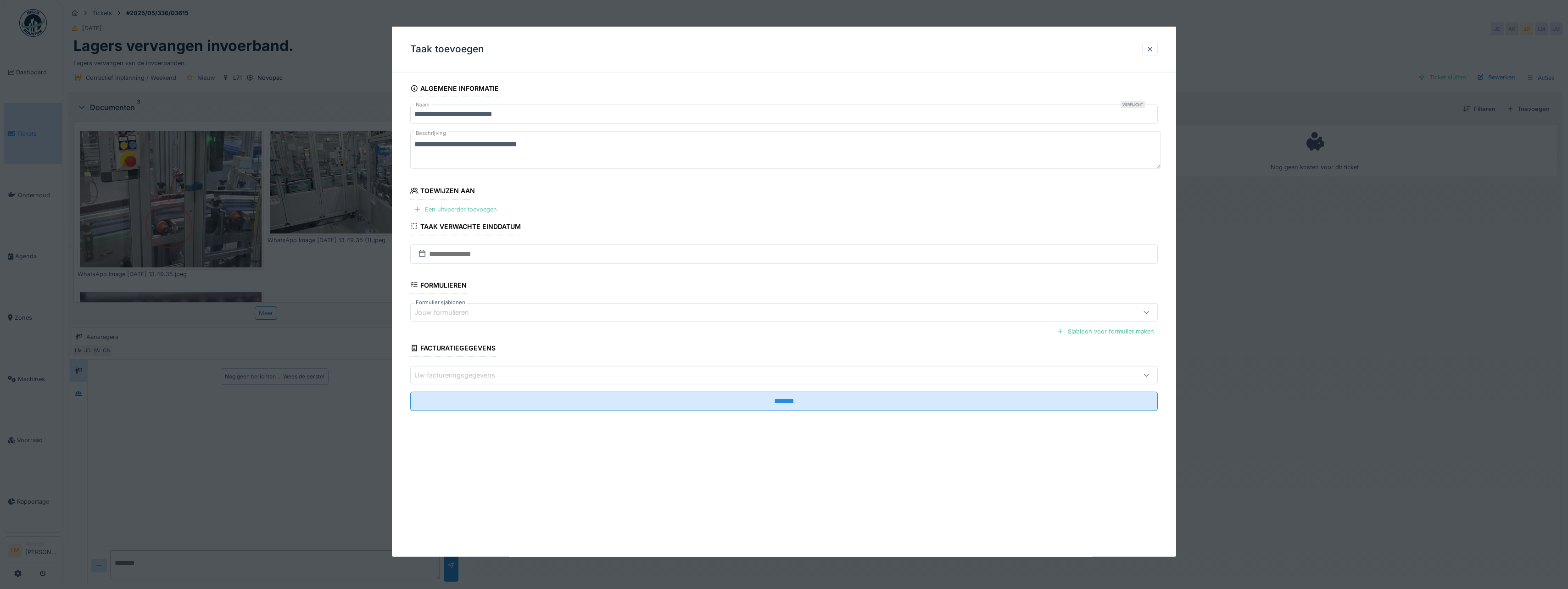
click at [465, 209] on div "Een uitvoerder toevoegen" at bounding box center [455, 210] width 90 height 12
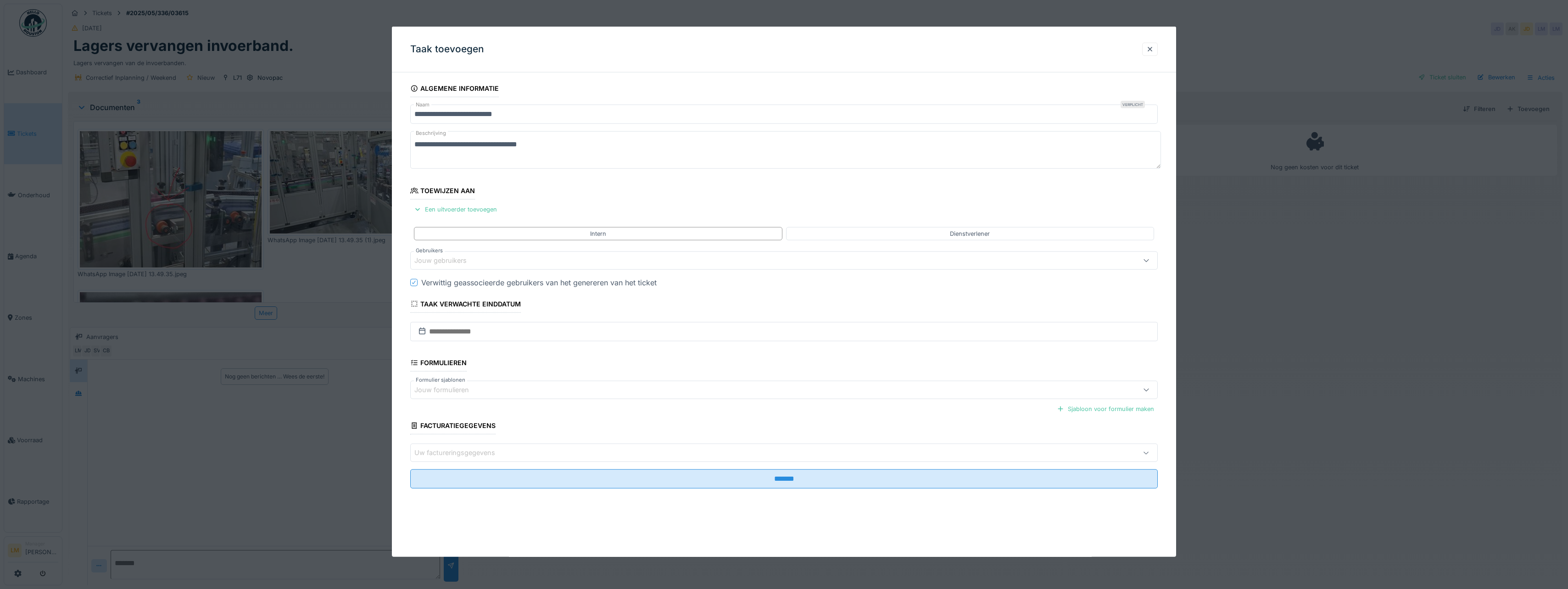
click at [494, 261] on div "Jouw gebruikers" at bounding box center [743, 260] width 658 height 10
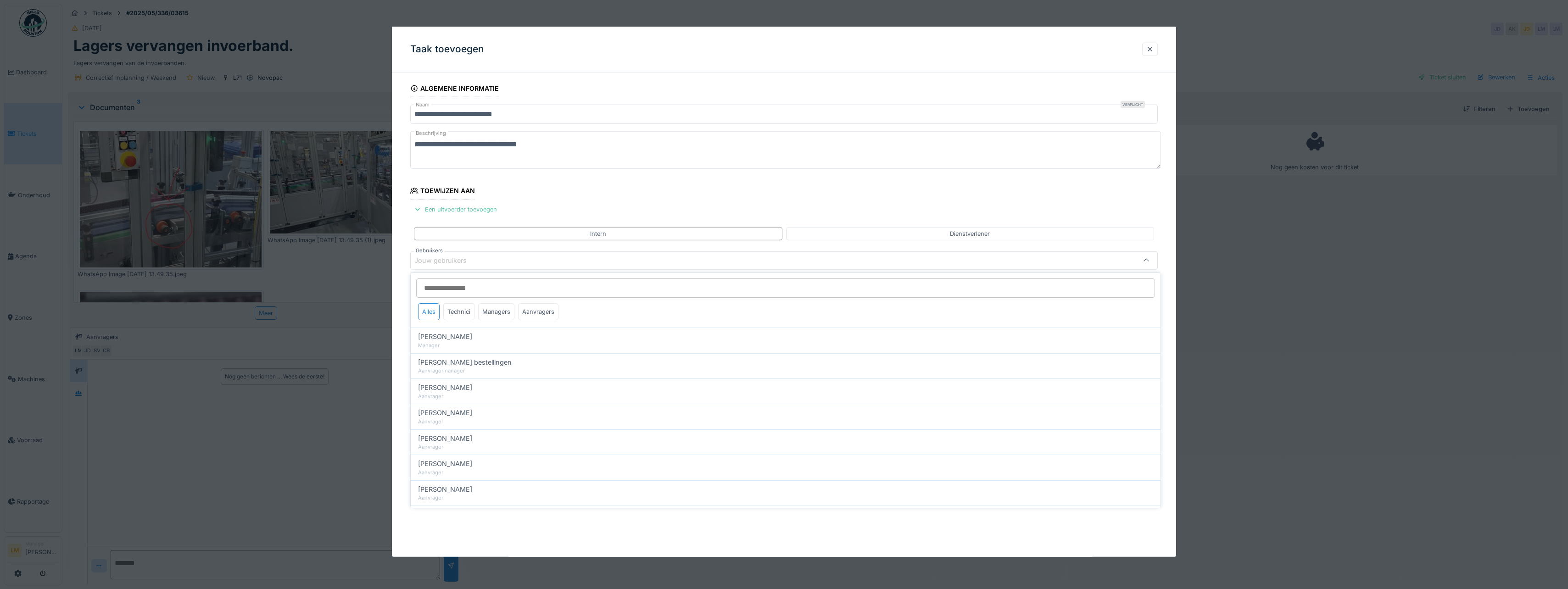
click at [488, 287] on input "Gebruikers" at bounding box center [786, 288] width 738 height 20
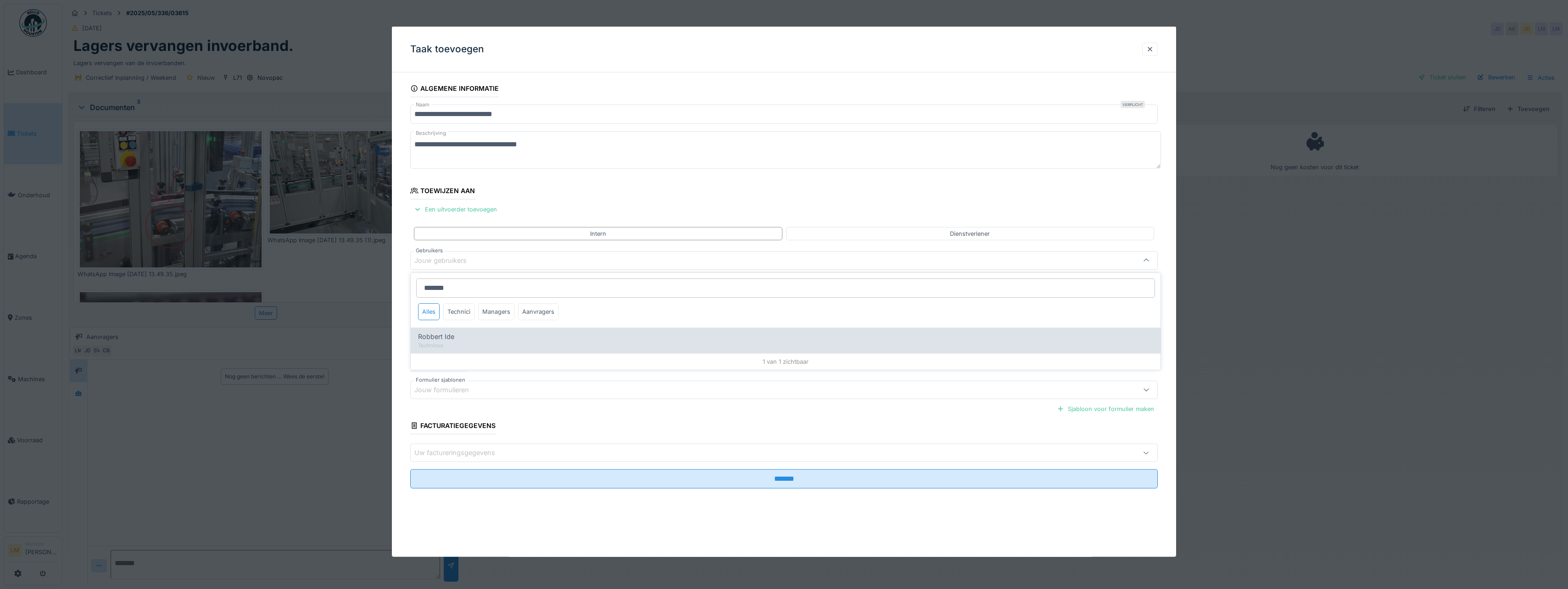
type input "*******"
click at [463, 340] on div "Robbert Ide" at bounding box center [786, 337] width 735 height 10
type input "*****"
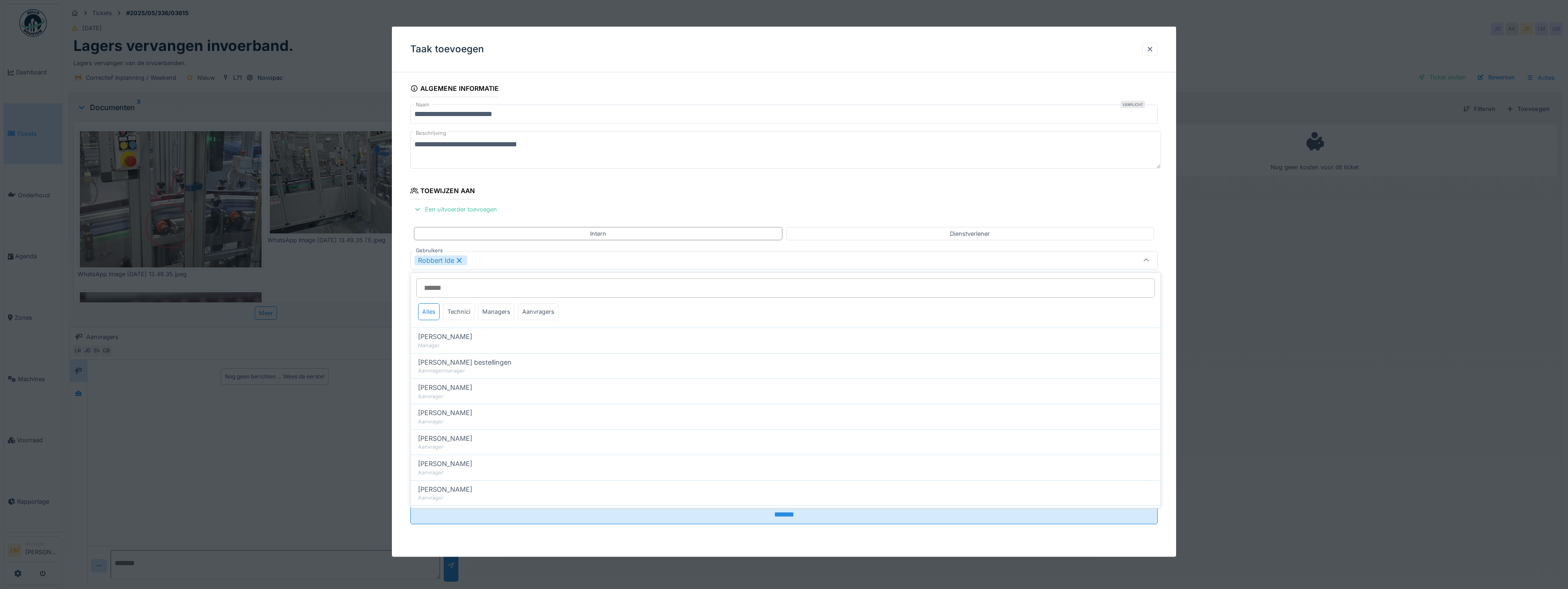
click at [589, 205] on fieldset "**********" at bounding box center [784, 305] width 748 height 452
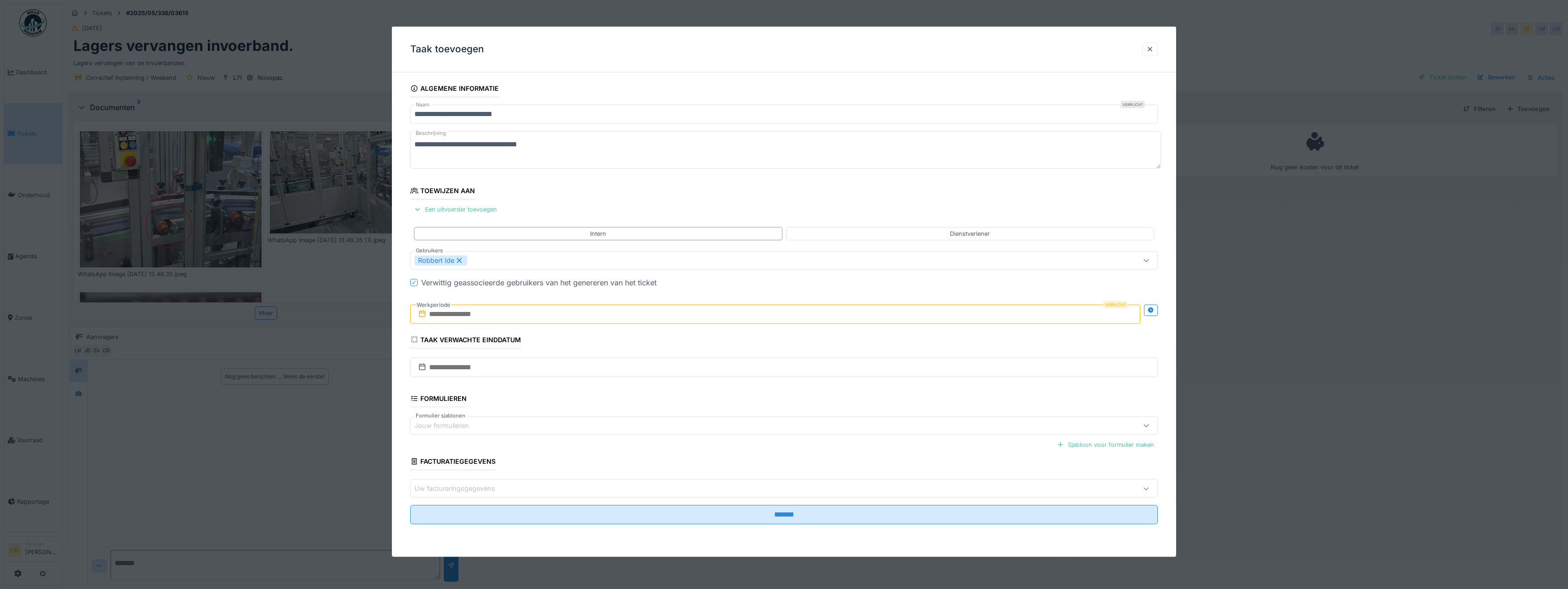
click at [529, 322] on input "text" at bounding box center [775, 314] width 730 height 20
click at [804, 406] on div "20" at bounding box center [807, 404] width 12 height 12
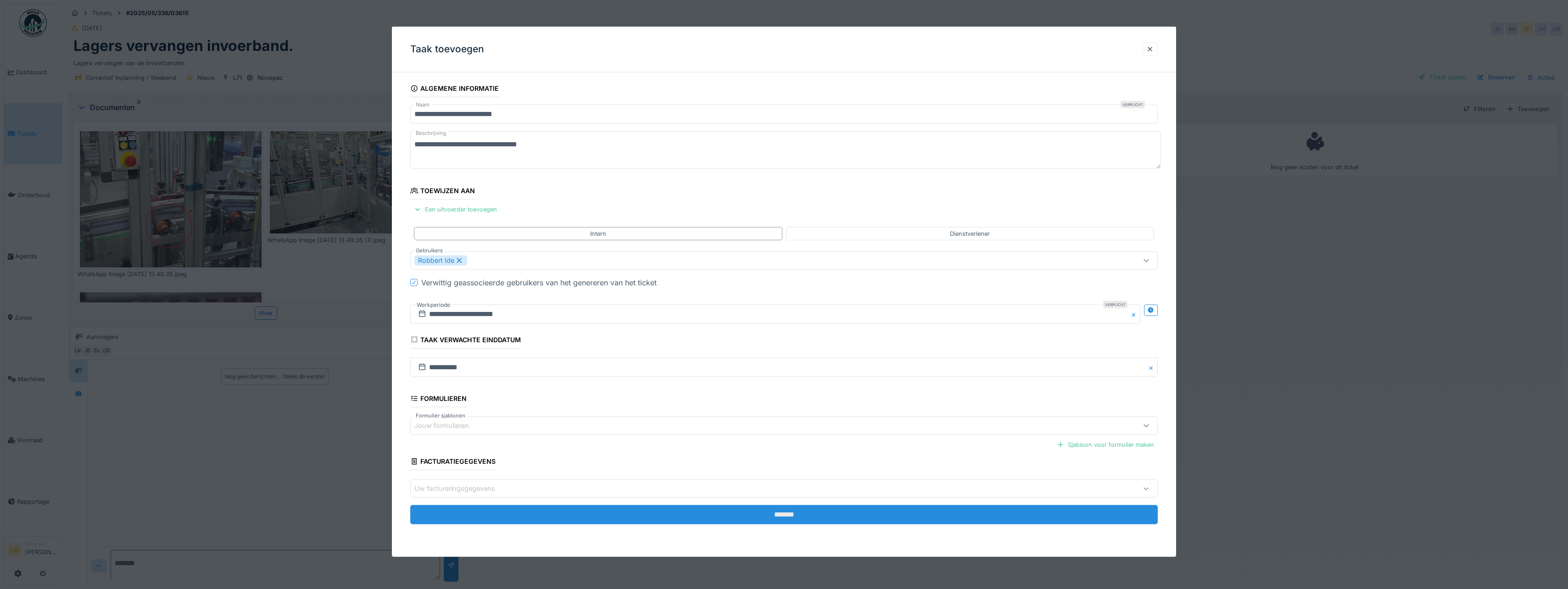
click at [676, 505] on input "*******" at bounding box center [784, 514] width 748 height 20
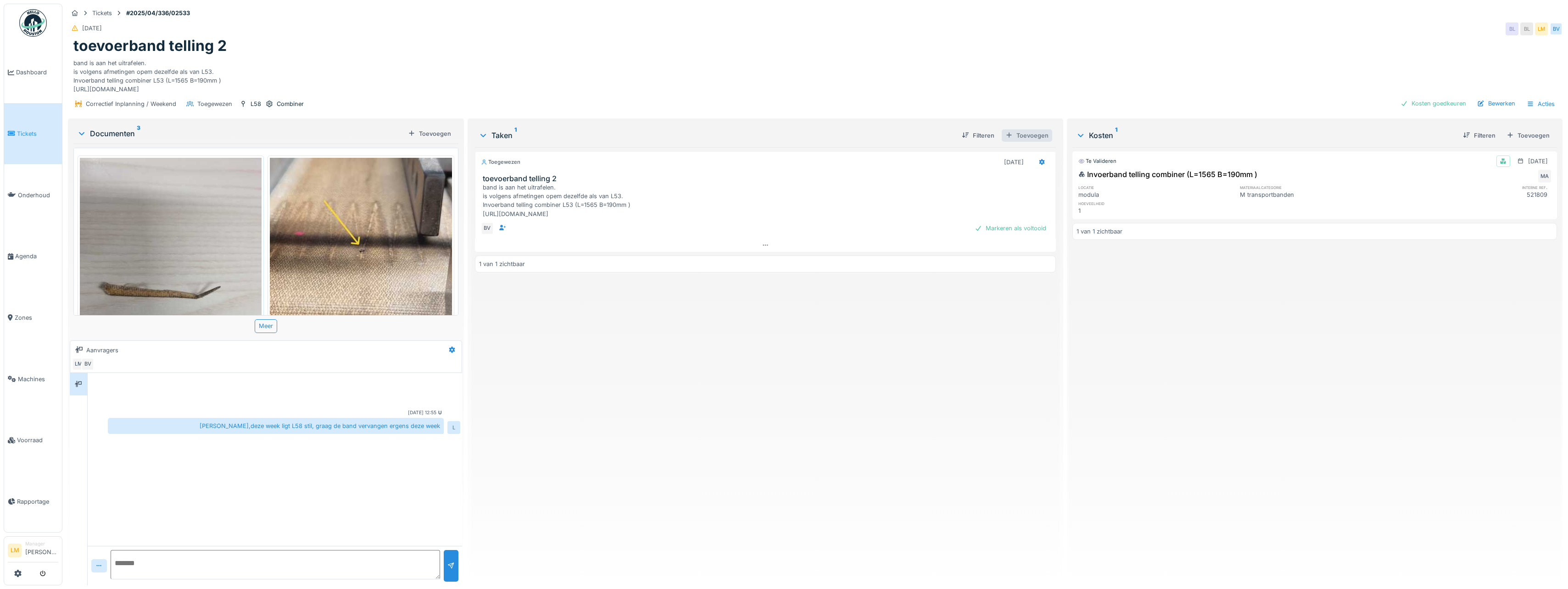
click at [1026, 135] on div "Toevoegen" at bounding box center [1027, 136] width 51 height 12
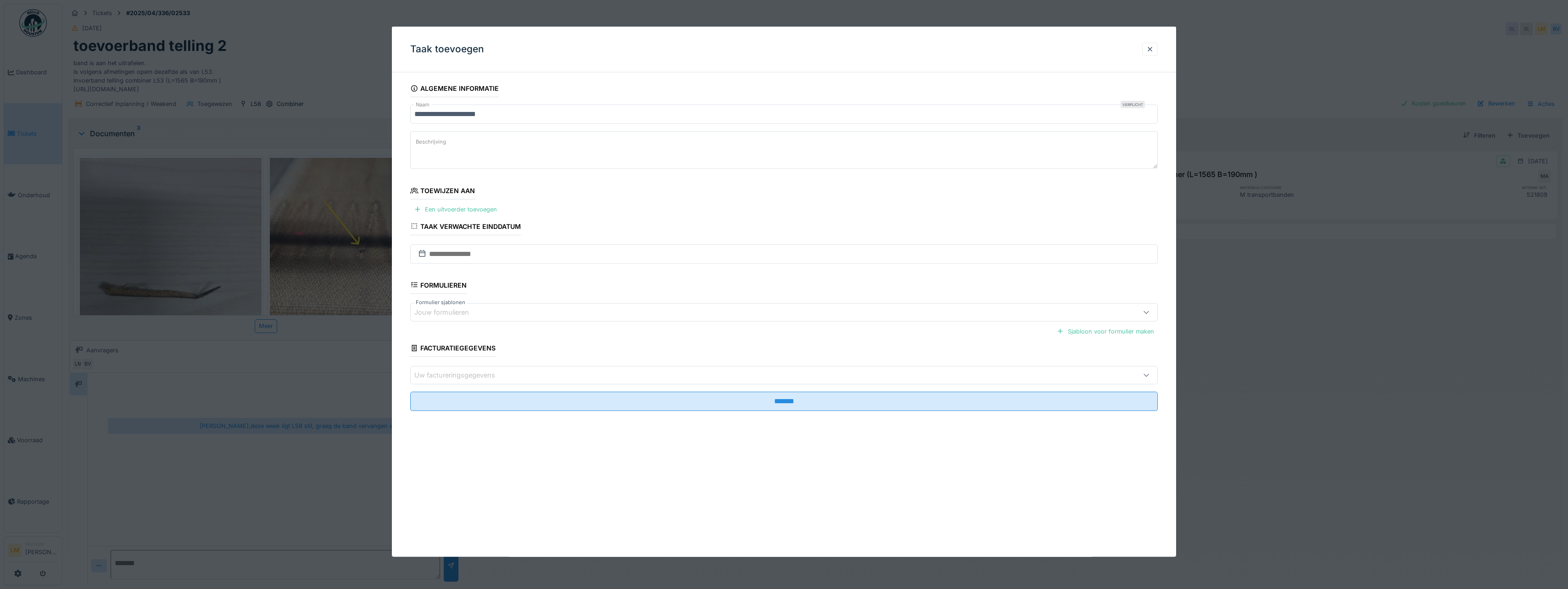
click at [461, 202] on fieldset "**********" at bounding box center [784, 249] width 748 height 338
click at [460, 209] on div "Een uitvoerder toevoegen" at bounding box center [455, 210] width 90 height 12
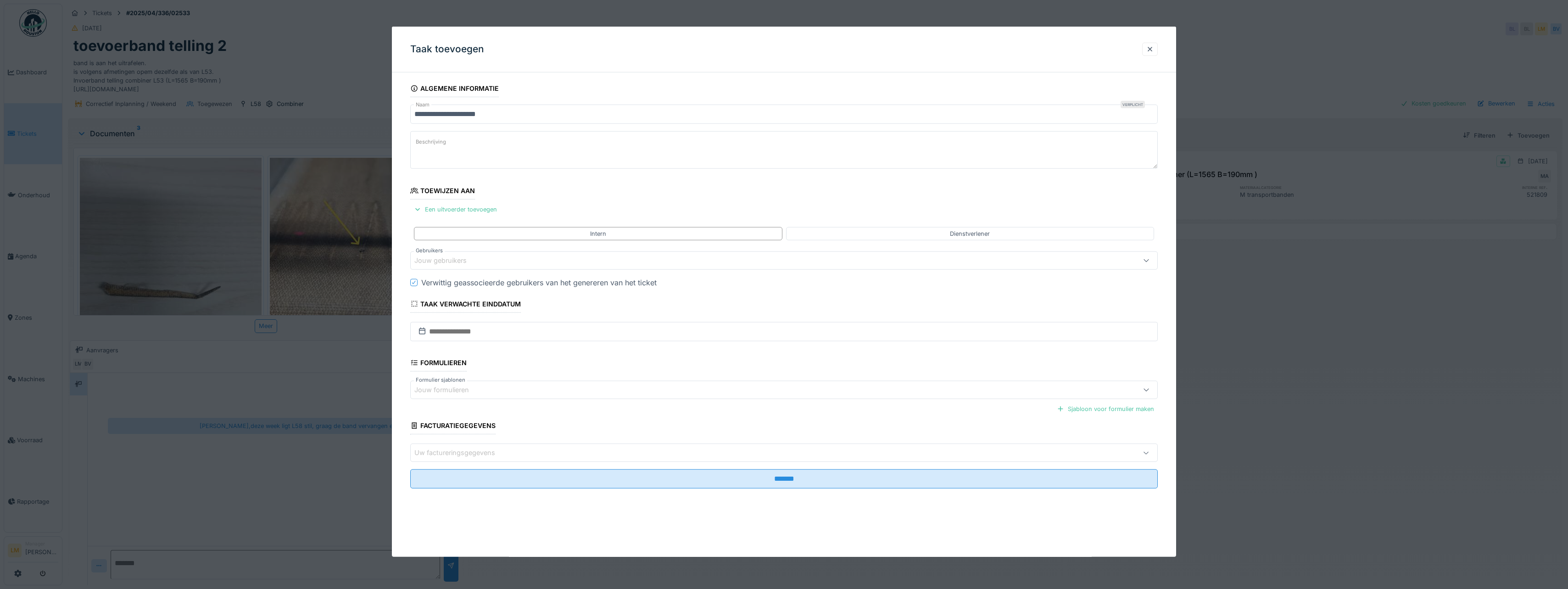
click at [498, 252] on div "Jouw gebruikers" at bounding box center [784, 260] width 748 height 18
type input "*"
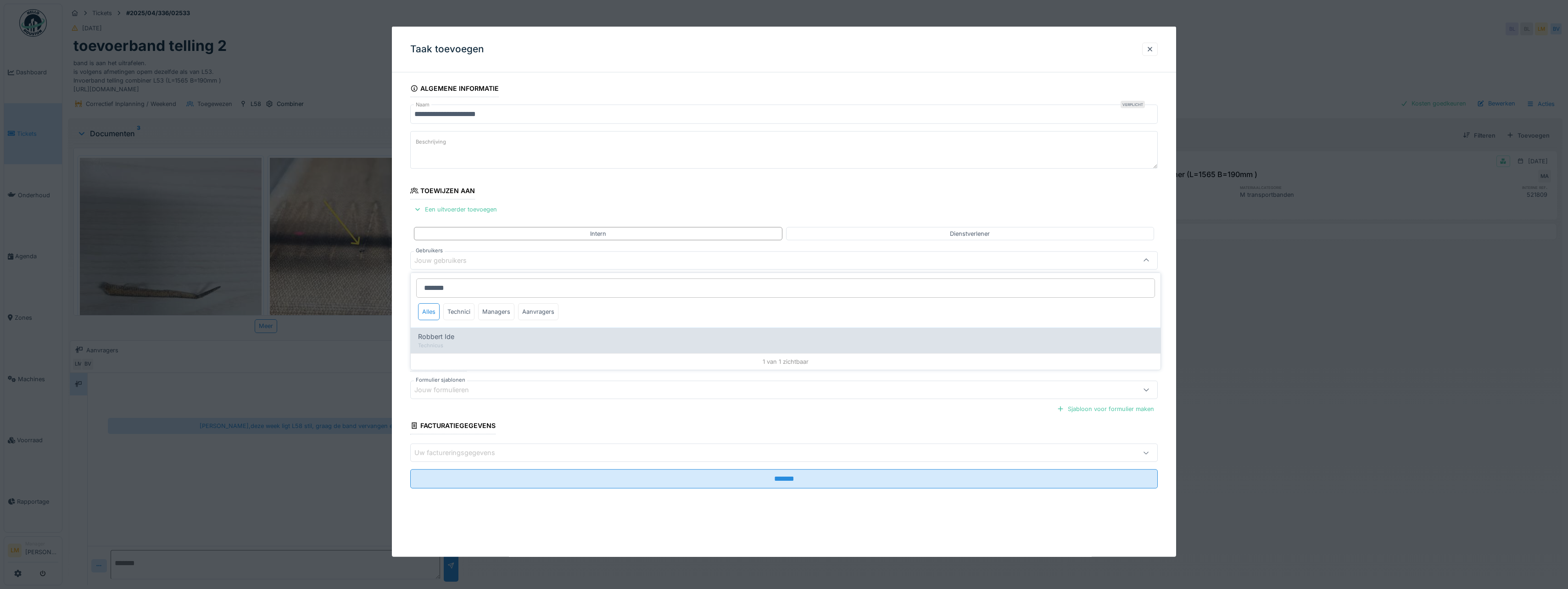
type input "*******"
click at [446, 343] on div "Technicus" at bounding box center [786, 345] width 735 height 8
type input "*****"
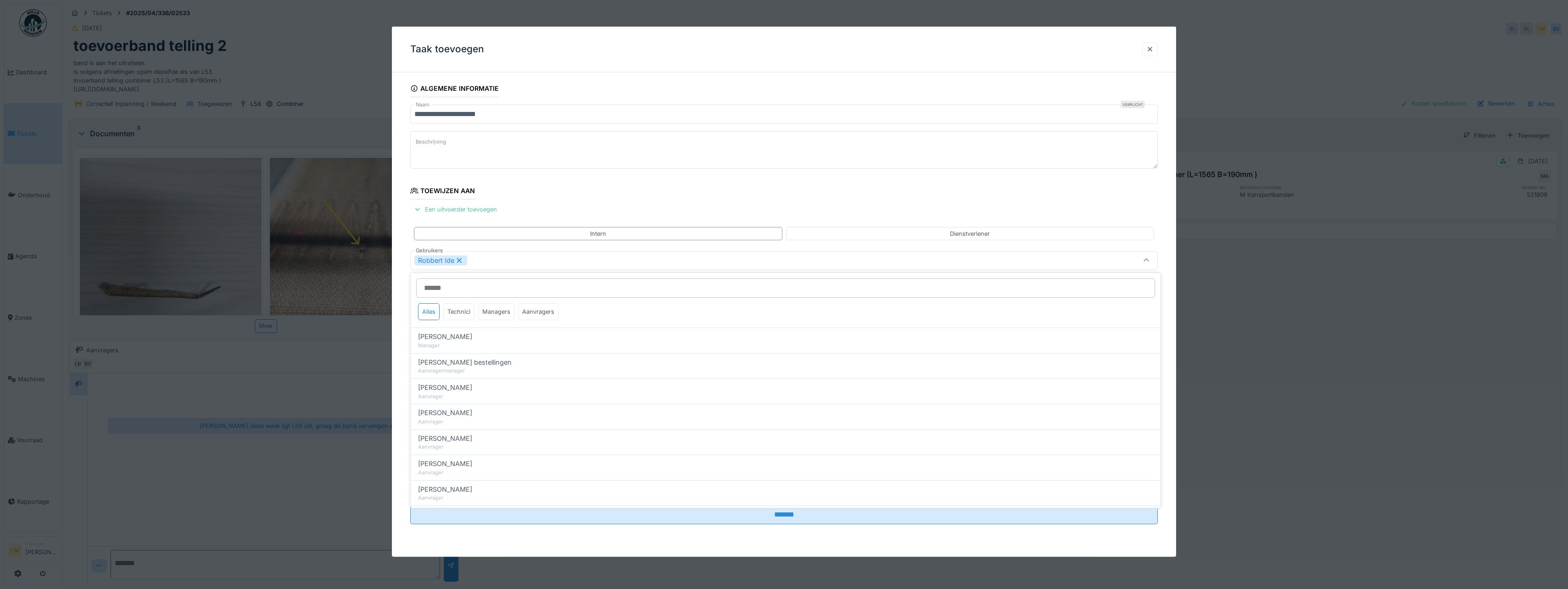
click at [647, 205] on fieldset "**********" at bounding box center [784, 305] width 748 height 452
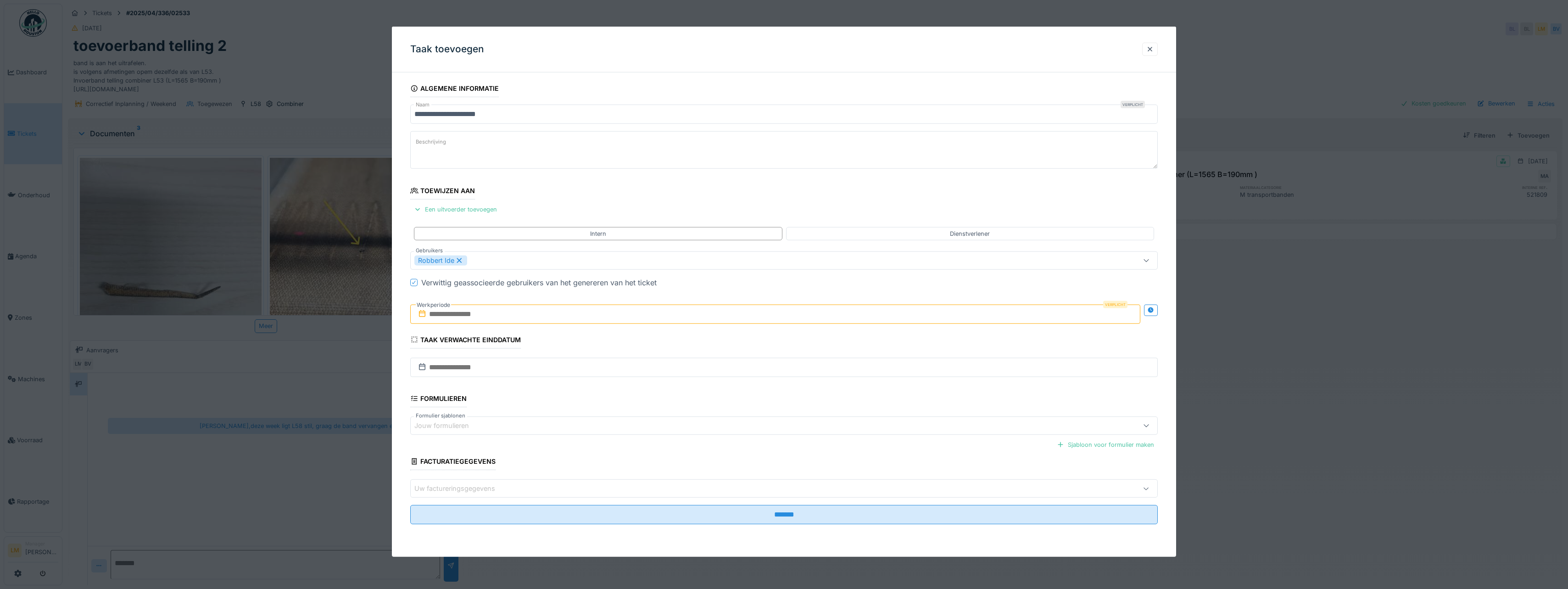
click at [498, 319] on input "text" at bounding box center [775, 314] width 730 height 20
click at [797, 404] on div "19" at bounding box center [792, 404] width 12 height 13
click at [587, 317] on input "**********" at bounding box center [775, 314] width 730 height 20
click at [807, 402] on div "20" at bounding box center [807, 404] width 12 height 12
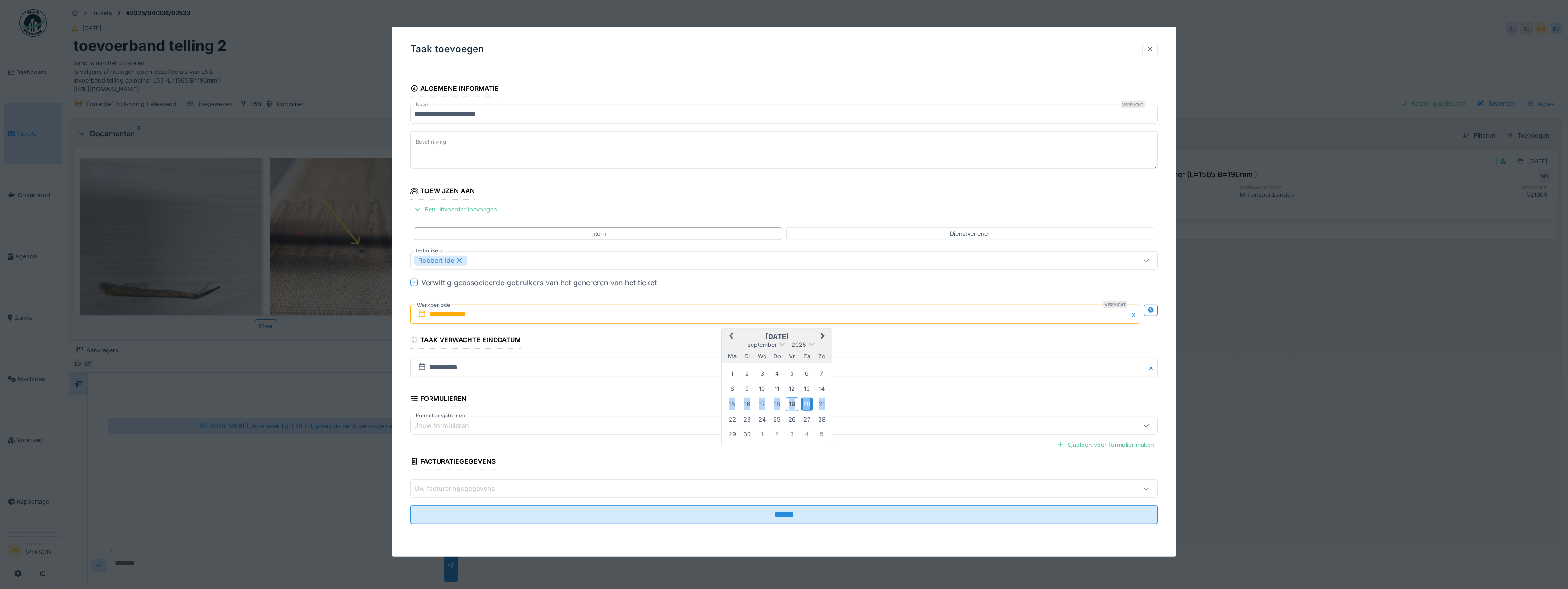
click at [807, 402] on div "20" at bounding box center [807, 404] width 12 height 12
click at [463, 153] on textarea "Beschrijving" at bounding box center [784, 150] width 748 height 38
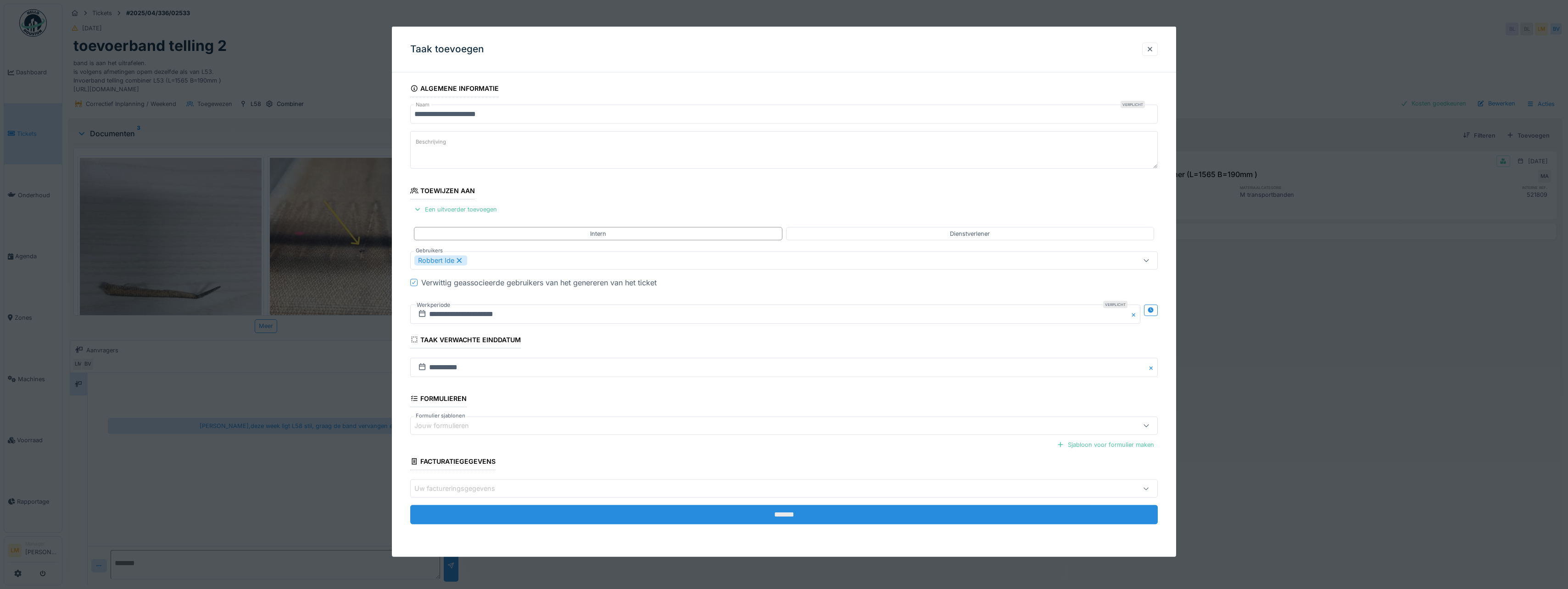
click at [503, 510] on input "*******" at bounding box center [784, 514] width 748 height 20
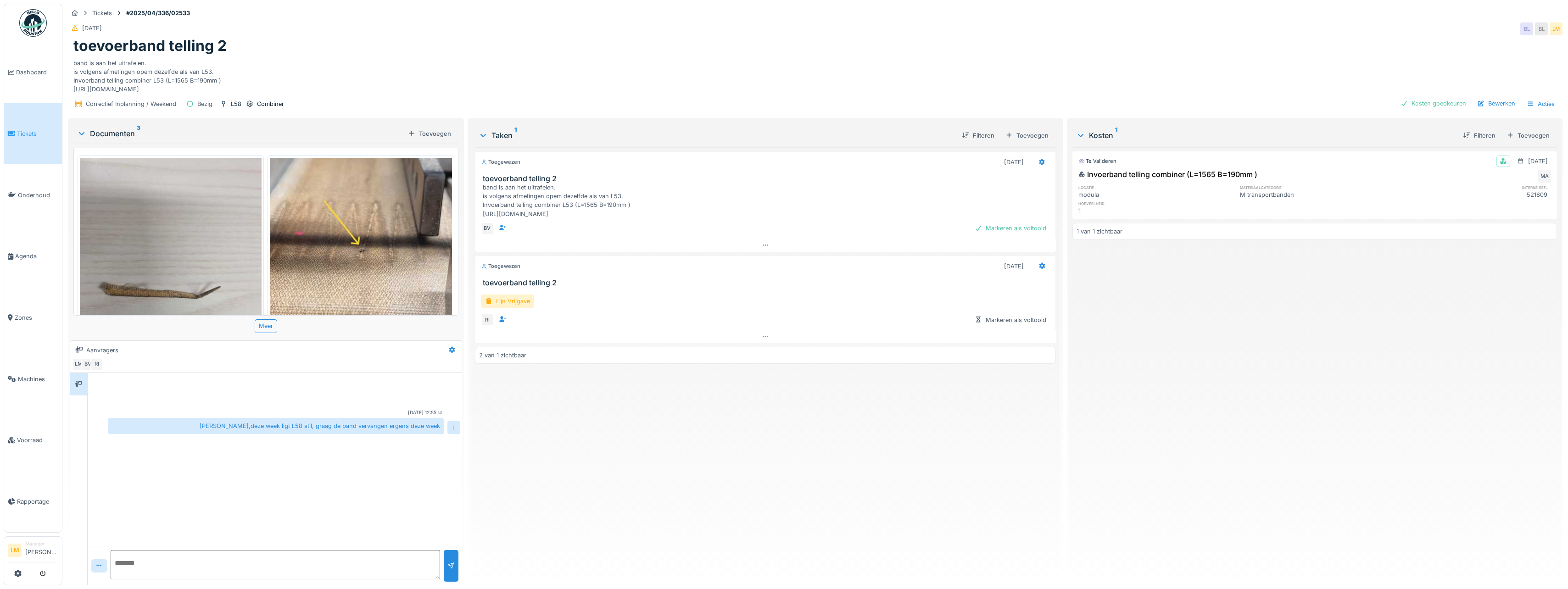
click at [210, 255] on img at bounding box center [171, 279] width 182 height 242
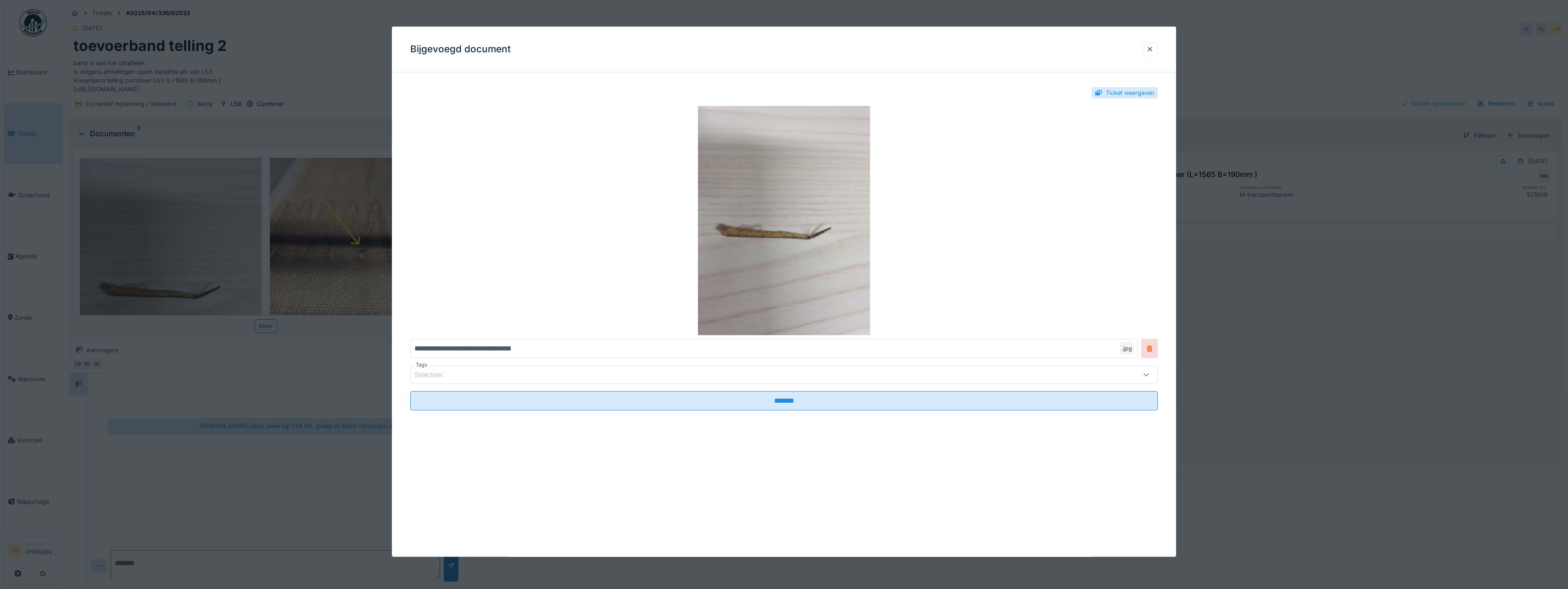
click at [188, 317] on div at bounding box center [784, 294] width 1568 height 589
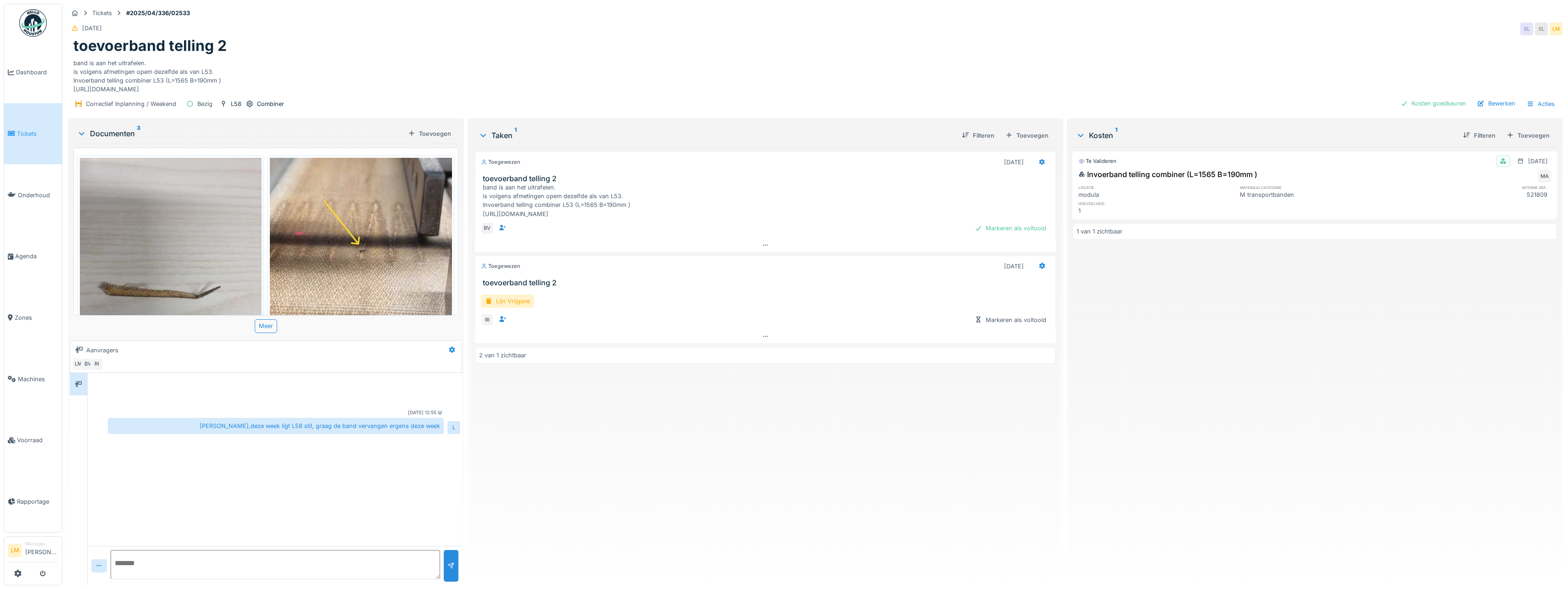
click at [614, 381] on div "Toegewezen [DATE] toevoerband telling 2 band is aan het uitrafelen. is volgens …" at bounding box center [765, 362] width 581 height 431
click at [571, 205] on div "band is aan het uitrafelen. is volgens afmetingen opem dezelfde als van L53. In…" at bounding box center [767, 200] width 569 height 35
drag, startPoint x: 1228, startPoint y: 367, endPoint x: 1195, endPoint y: 396, distance: 43.9
click at [1228, 368] on div "Te valideren [DATE] Invoerband telling combiner (L=1565 B=190mm ) MA locatie ma…" at bounding box center [1314, 362] width 485 height 431
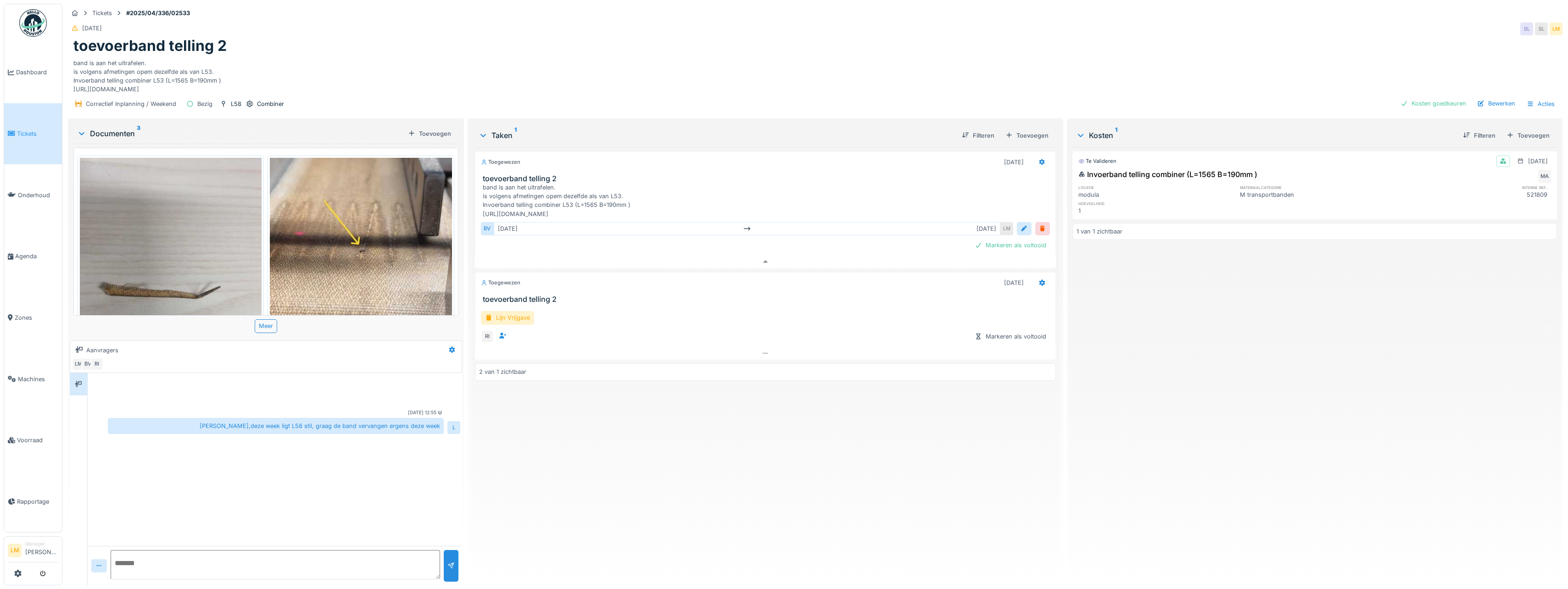
drag, startPoint x: 209, startPoint y: 82, endPoint x: 73, endPoint y: 54, distance: 138.9
click at [73, 54] on div "toevoerband telling 2 band is aan het uitrafelen. is volgens afmetingen opem de…" at bounding box center [815, 65] width 1495 height 56
drag, startPoint x: 73, startPoint y: 54, endPoint x: 208, endPoint y: 45, distance: 135.3
click at [208, 45] on h1 "toevoerband telling 2" at bounding box center [150, 46] width 153 height 18
drag, startPoint x: 117, startPoint y: 38, endPoint x: 229, endPoint y: 45, distance: 112.2
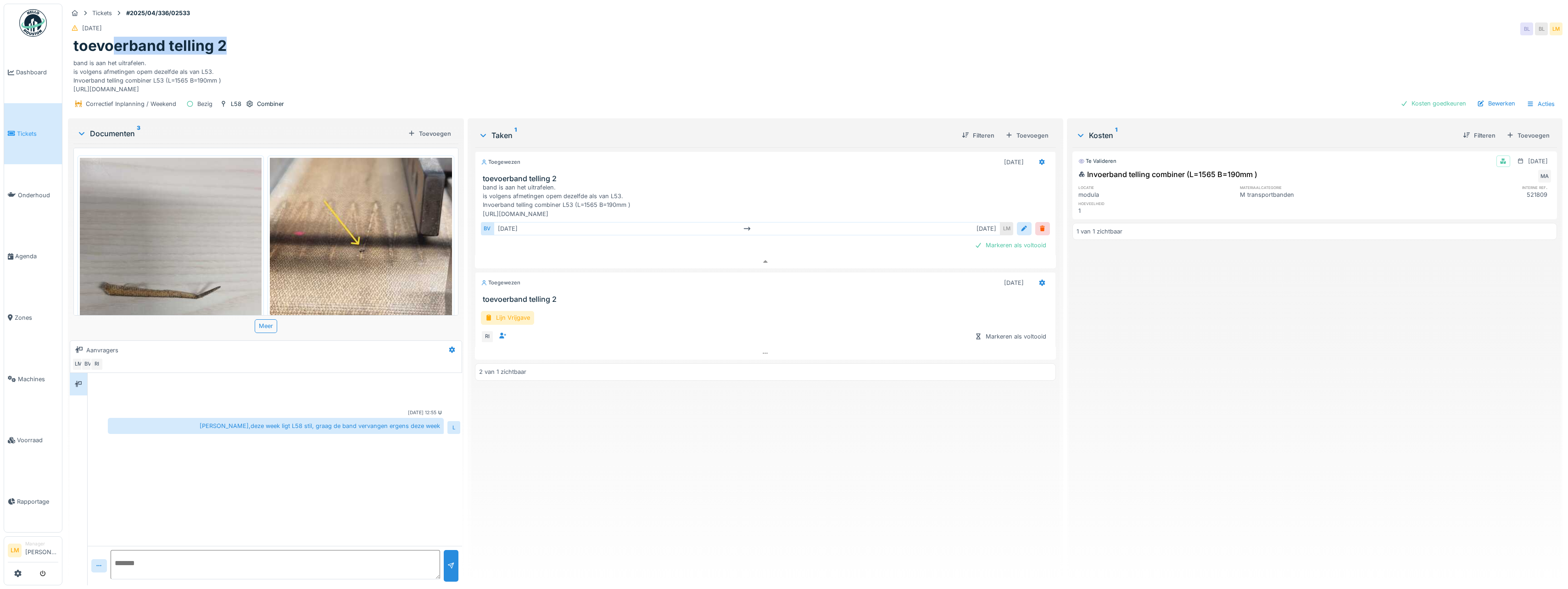
click at [229, 45] on div "toevoerband telling 2" at bounding box center [815, 46] width 1484 height 18
drag, startPoint x: 229, startPoint y: 45, endPoint x: 211, endPoint y: 71, distance: 31.6
click at [212, 69] on div "band is aan het uitrafelen. is volgens afmetingen opem dezelfde als van L53. In…" at bounding box center [815, 75] width 1484 height 39
drag, startPoint x: 208, startPoint y: 81, endPoint x: 65, endPoint y: 54, distance: 145.5
click at [65, 54] on div "Tickets #2025/04/336/02533 [DATE] BL BL LM toevoerband telling 2 band is aan he…" at bounding box center [815, 294] width 1506 height 589
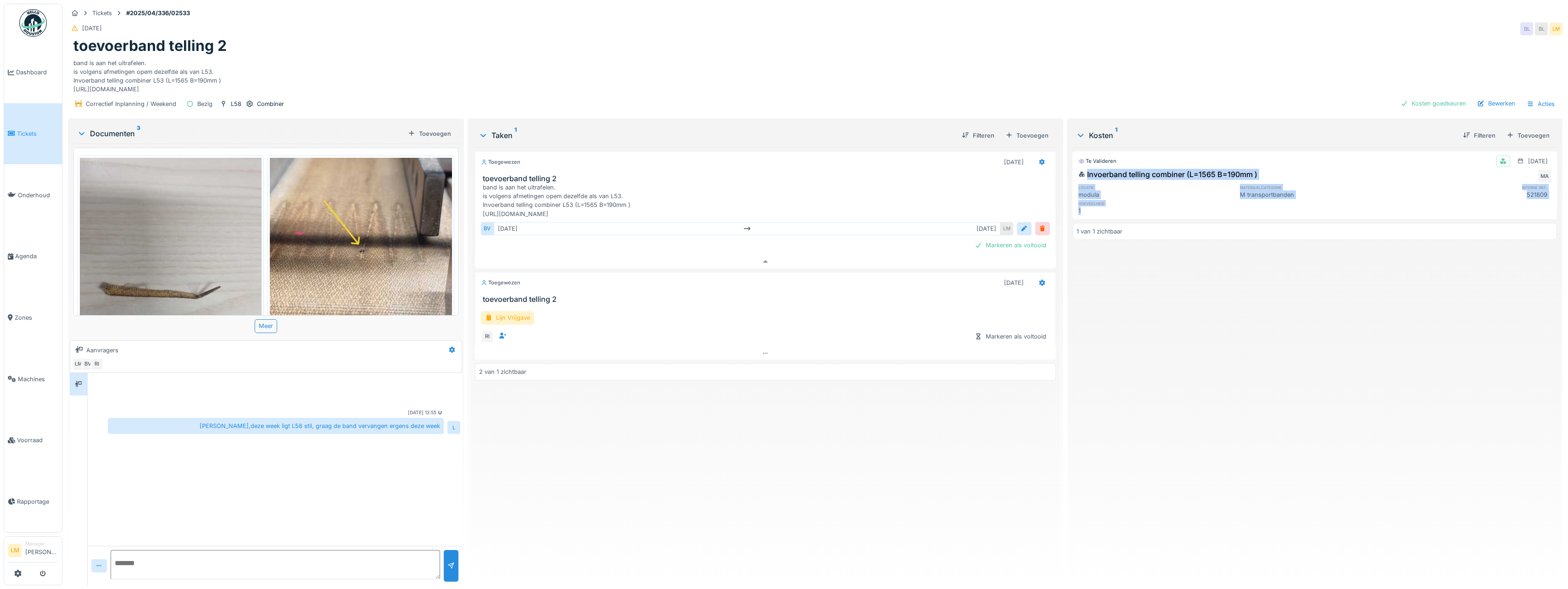
drag, startPoint x: 1087, startPoint y: 205, endPoint x: 1070, endPoint y: 166, distance: 42.5
click at [1072, 167] on div "Invoerband telling combiner (L=1565 B=190mm ) MA locatie materiaalcategorie int…" at bounding box center [1314, 192] width 485 height 50
click at [1300, 120] on div "Kosten 1 Filteren Toevoegen Te valideren [DATE] Invoerband telling combiner (L=…" at bounding box center [1314, 351] width 492 height 461
click at [1039, 159] on icon at bounding box center [1042, 162] width 7 height 6
click at [1057, 255] on div "Annuleren" at bounding box center [1072, 258] width 79 height 14
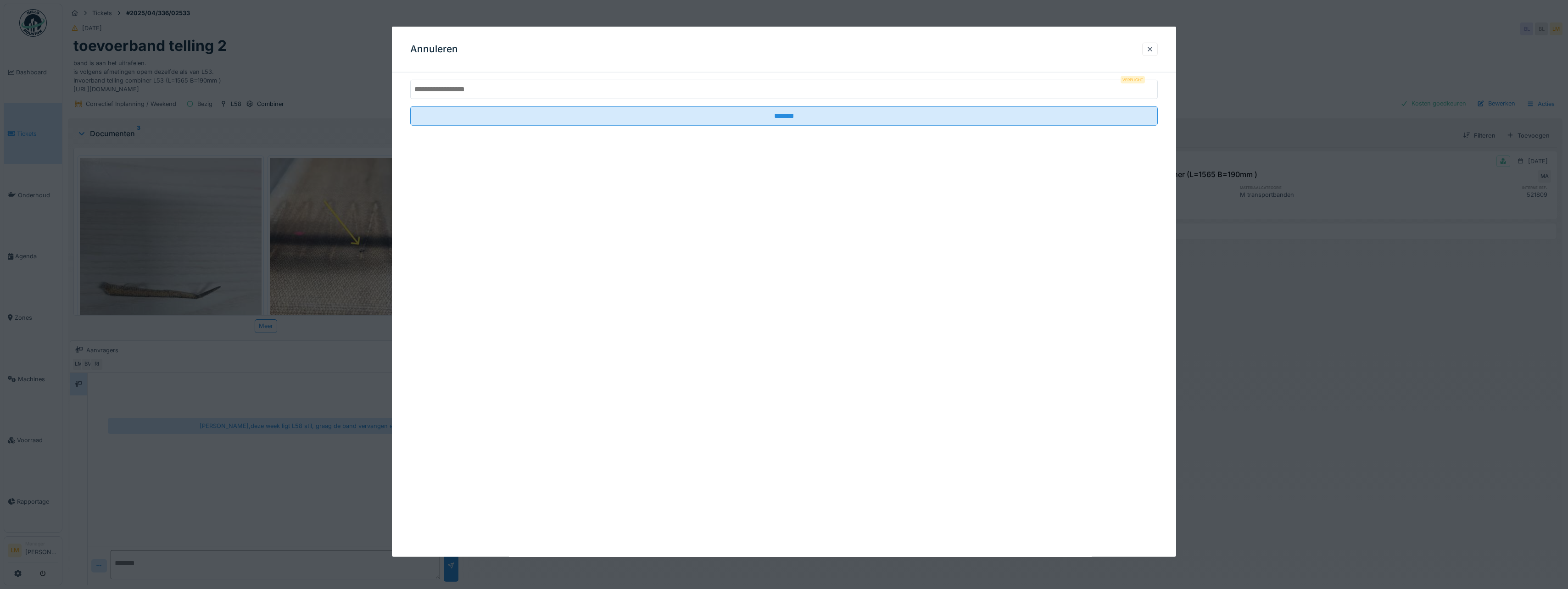
click at [814, 84] on input "text" at bounding box center [784, 90] width 748 height 20
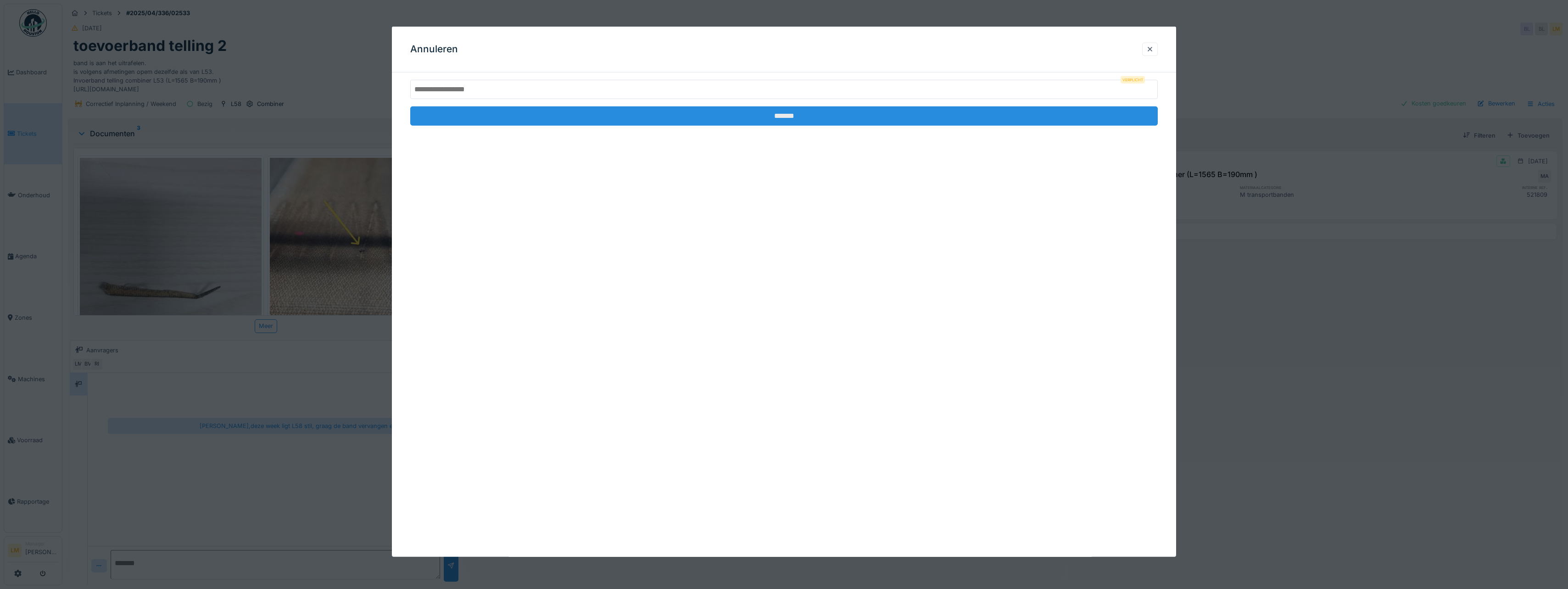
drag, startPoint x: 773, startPoint y: 112, endPoint x: 766, endPoint y: 115, distance: 7.6
click at [773, 112] on input "*******" at bounding box center [784, 116] width 748 height 20
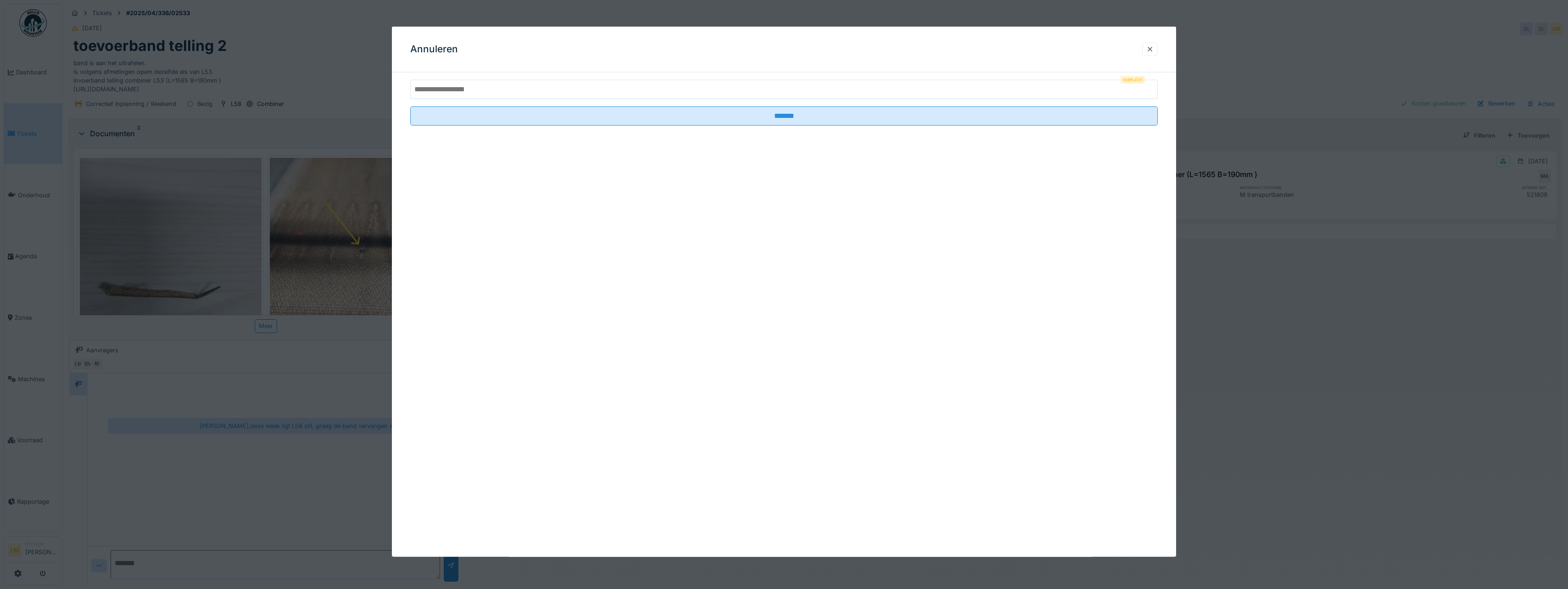
click at [775, 96] on input "text" at bounding box center [784, 90] width 748 height 20
click at [773, 91] on input "text" at bounding box center [784, 90] width 748 height 20
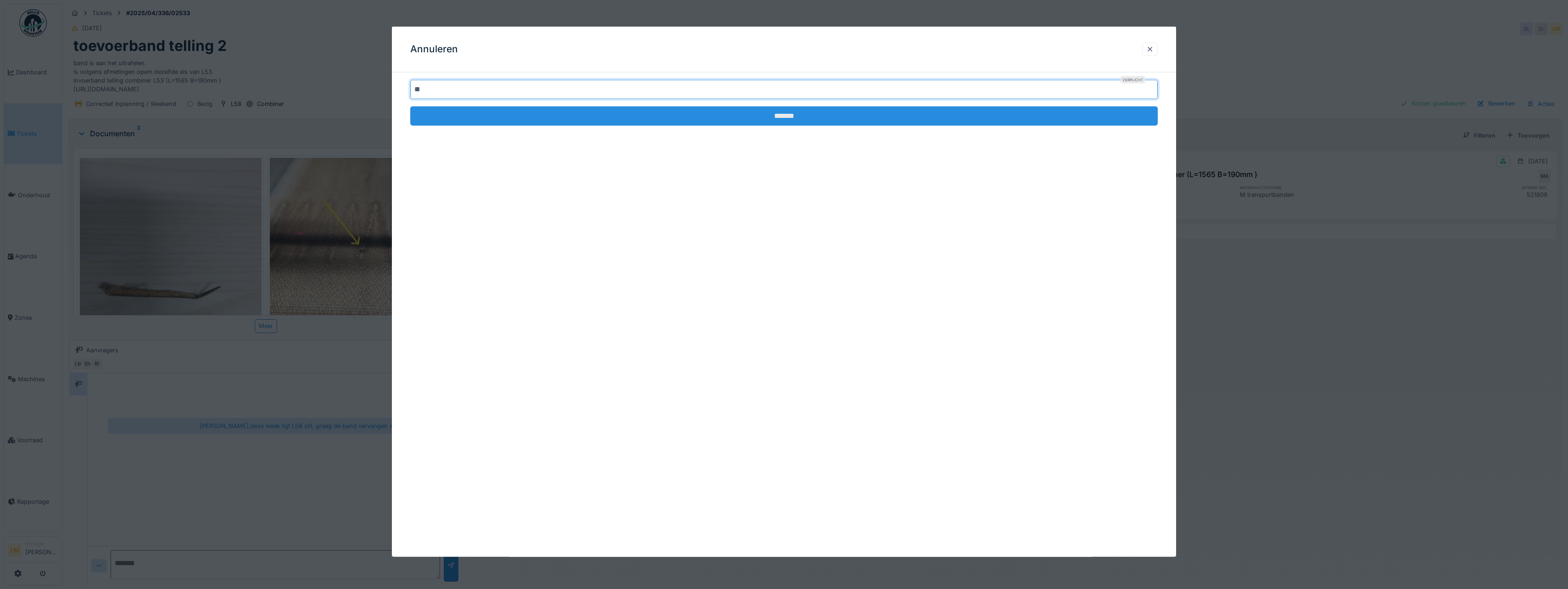
type input "**"
click at [707, 120] on input "*******" at bounding box center [784, 116] width 748 height 20
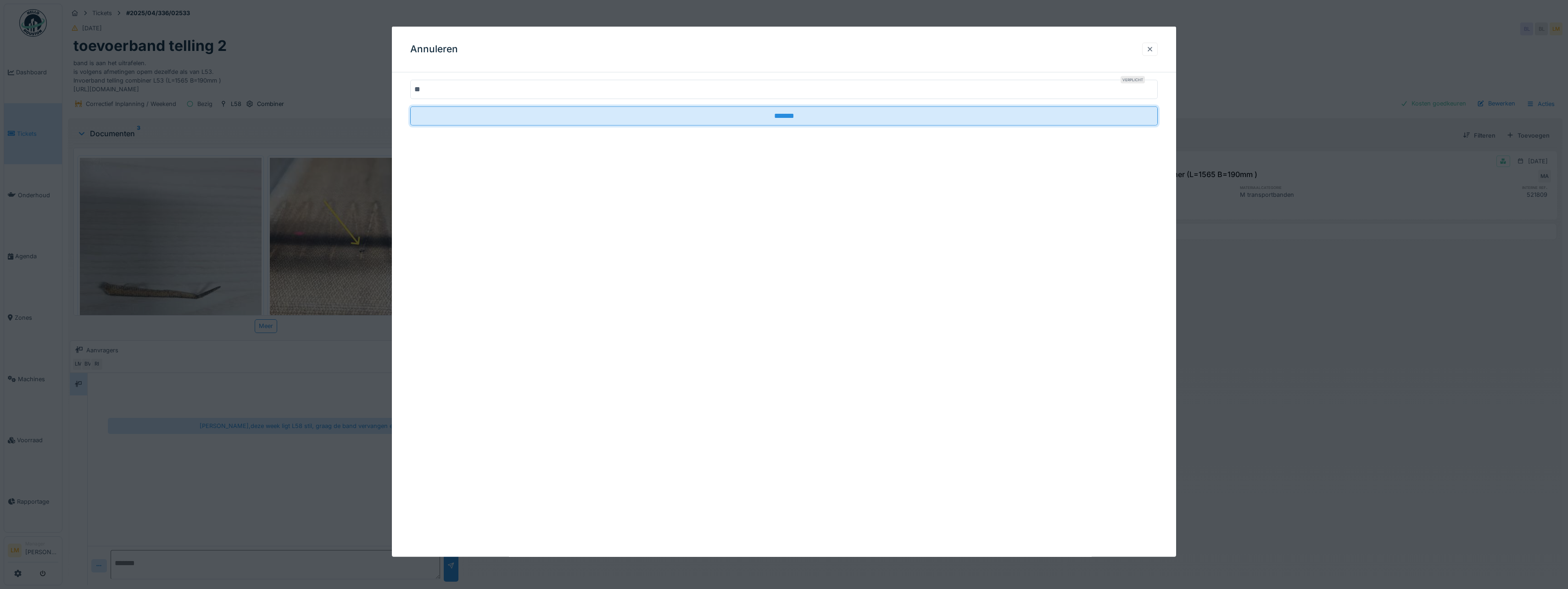
click at [1157, 51] on div at bounding box center [1150, 49] width 16 height 13
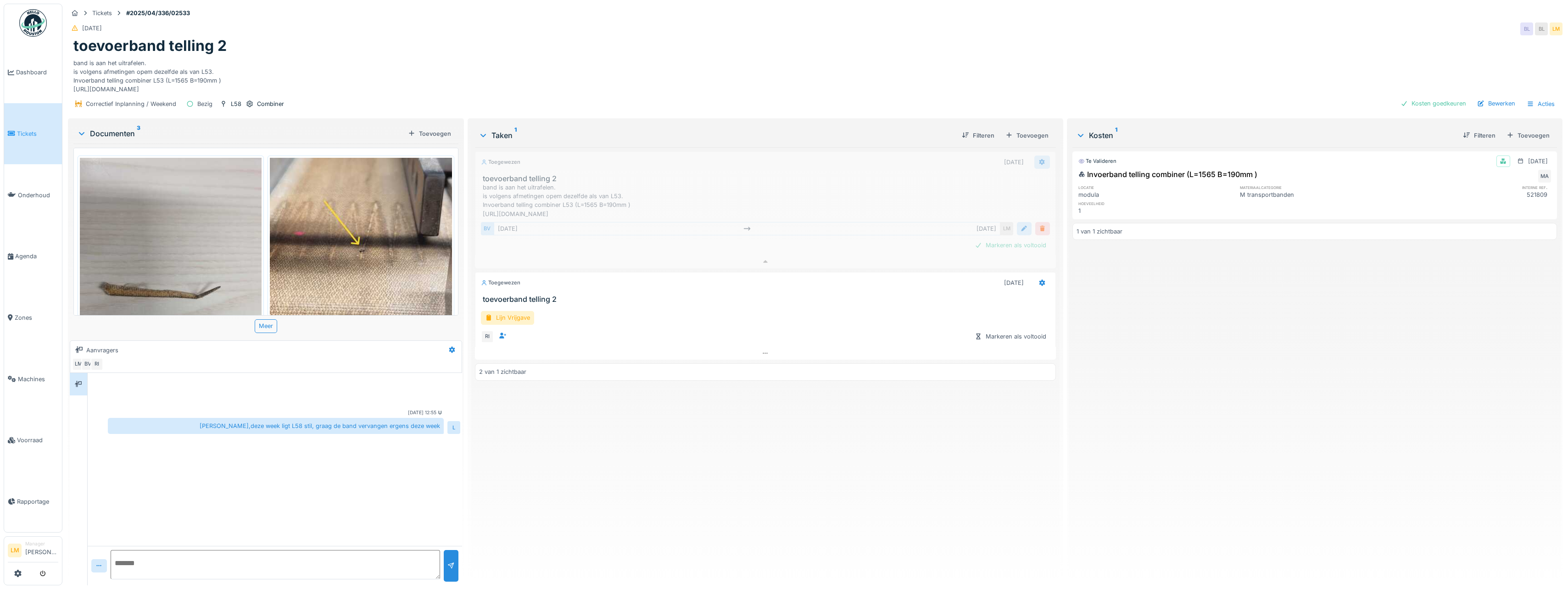
click at [1039, 159] on icon at bounding box center [1042, 162] width 6 height 7
click at [1061, 266] on div "Verwijderen" at bounding box center [1072, 273] width 79 height 14
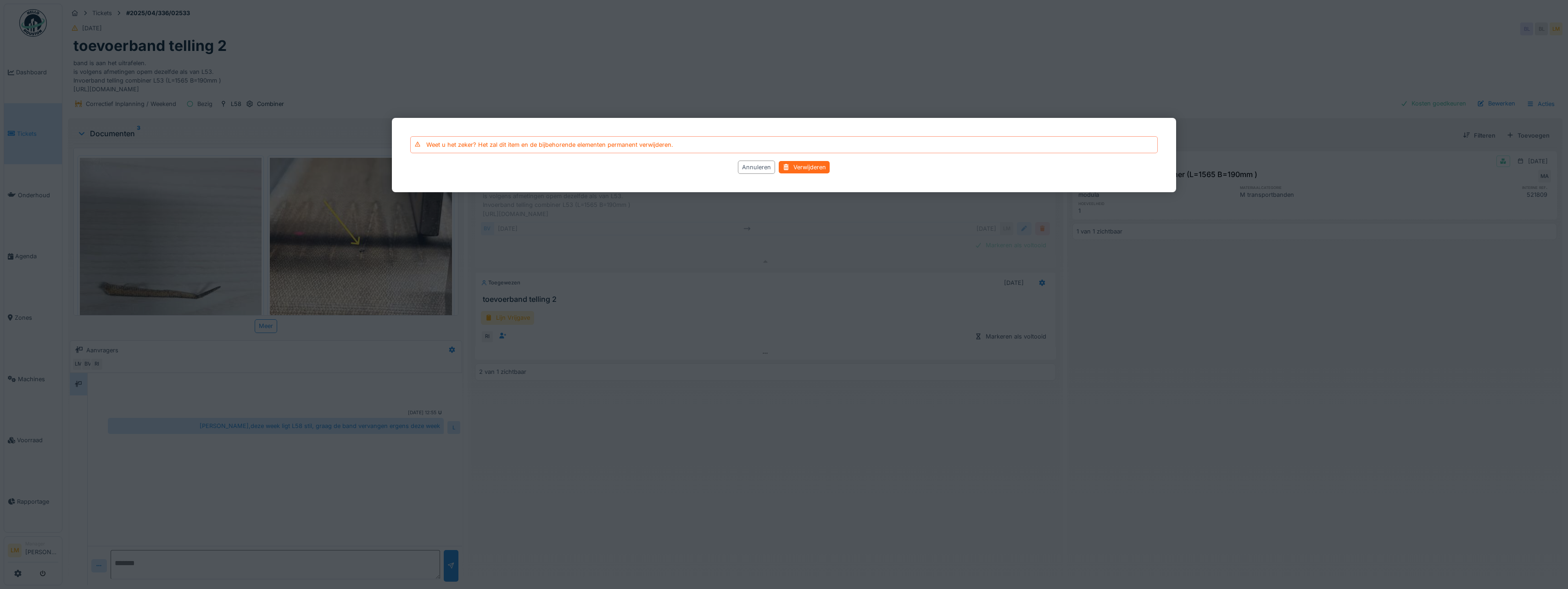
click at [790, 166] on div "Verwijderen" at bounding box center [804, 167] width 51 height 12
click at [808, 163] on div "Verwijderen" at bounding box center [804, 167] width 51 height 12
click at [807, 166] on div "Verwijderen" at bounding box center [804, 167] width 51 height 12
click at [814, 166] on div "Verwijderen" at bounding box center [804, 167] width 51 height 12
drag, startPoint x: 822, startPoint y: 169, endPoint x: 818, endPoint y: 163, distance: 7.2
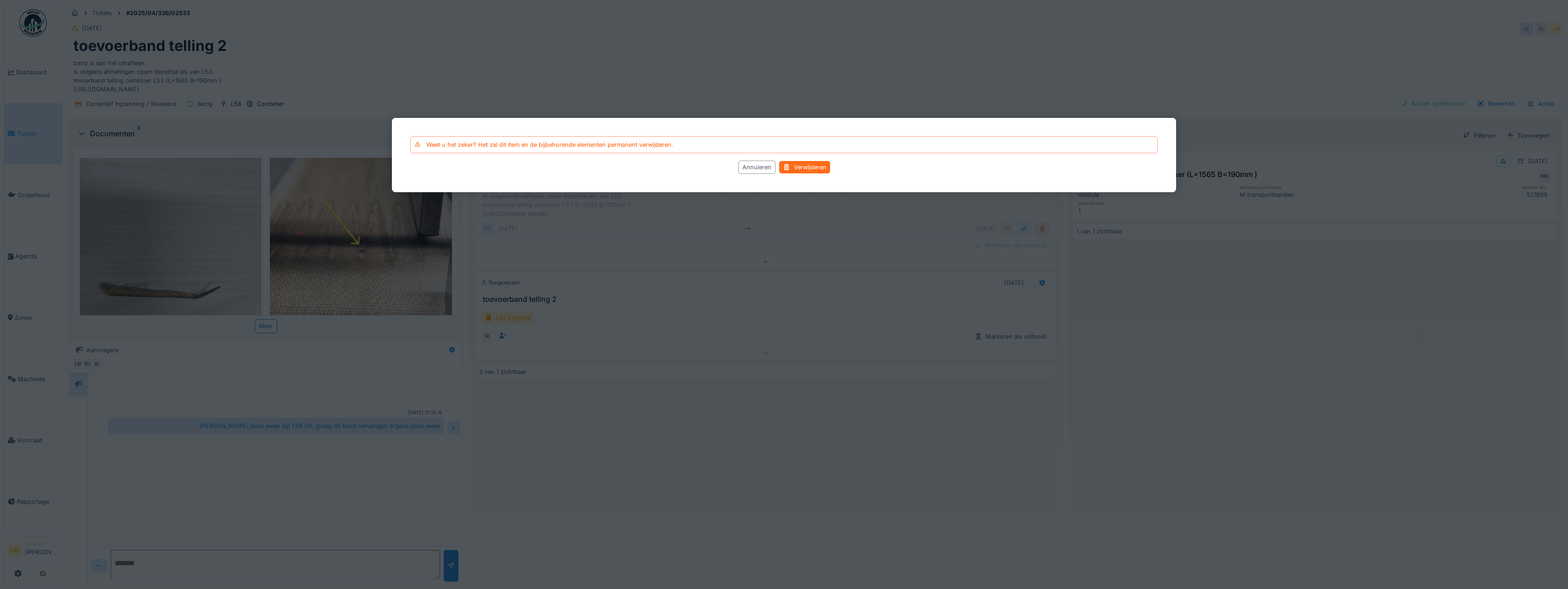
click at [819, 168] on div "Verwijderen" at bounding box center [804, 167] width 51 height 12
click at [816, 163] on div "Verwijderen" at bounding box center [804, 167] width 51 height 12
click at [814, 164] on div "Verwijderen" at bounding box center [804, 167] width 51 height 12
click at [804, 163] on div "Verwijderen" at bounding box center [804, 167] width 51 height 12
click at [756, 170] on div "Annuleren" at bounding box center [757, 167] width 37 height 13
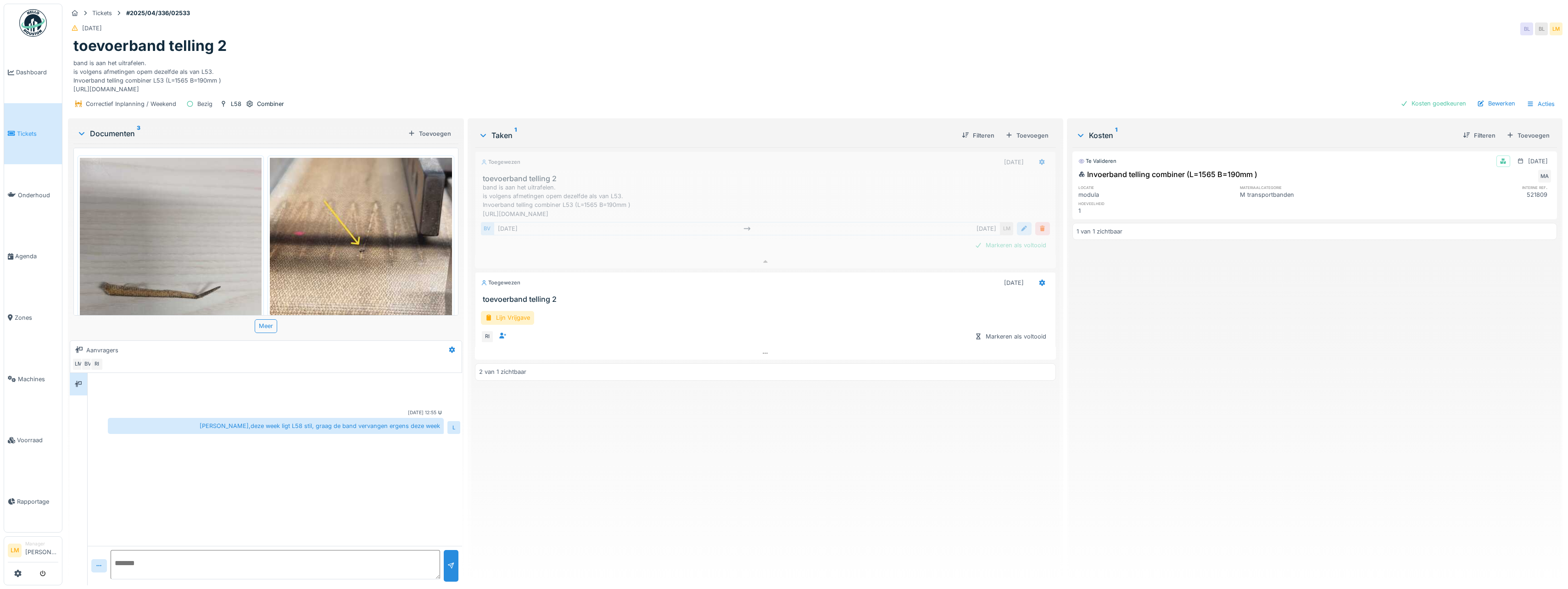
drag, startPoint x: 1165, startPoint y: 360, endPoint x: 1165, endPoint y: 365, distance: 5.0
click at [1165, 365] on div "Te valideren [DATE] Invoerband telling combiner (L=1565 B=190mm ) MA locatie ma…" at bounding box center [1314, 362] width 485 height 431
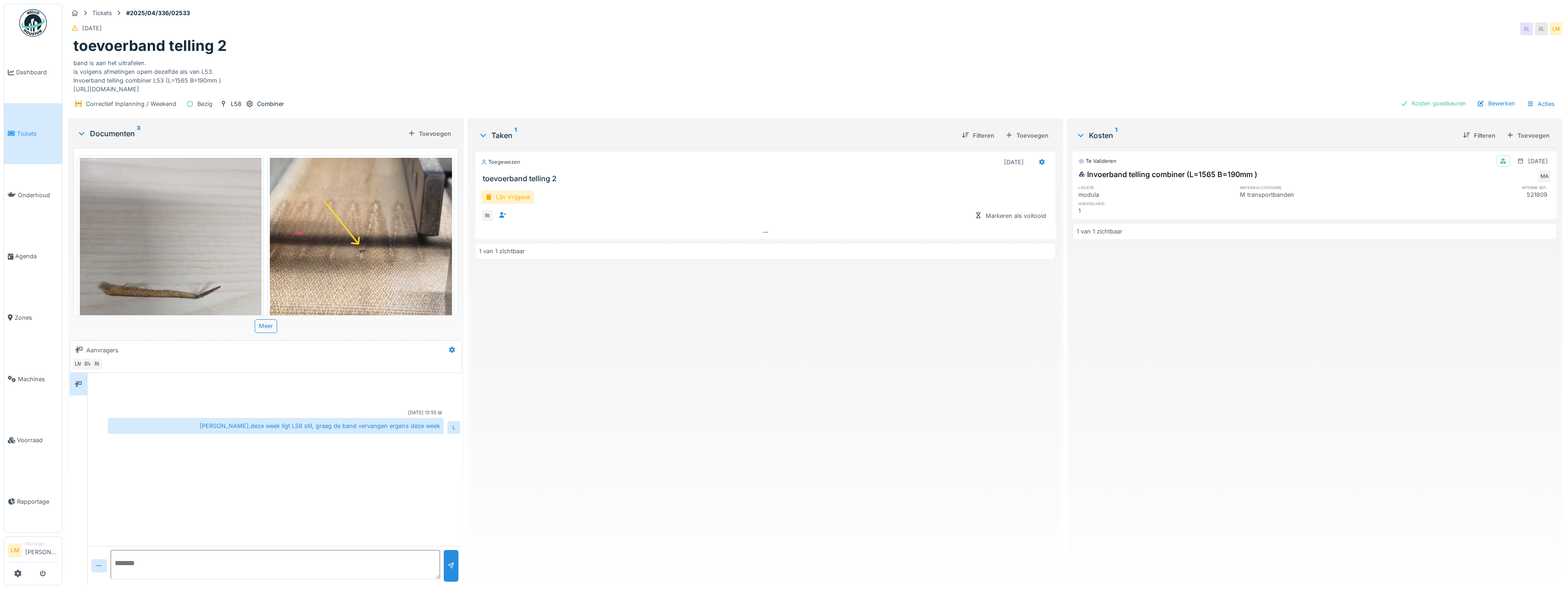
click at [681, 437] on div "Toegewezen [DATE] toevoerband telling 2 Lijn Vrijgave RI Markeren als voltooid …" at bounding box center [765, 362] width 581 height 431
